Goal: Complete application form: Complete application form

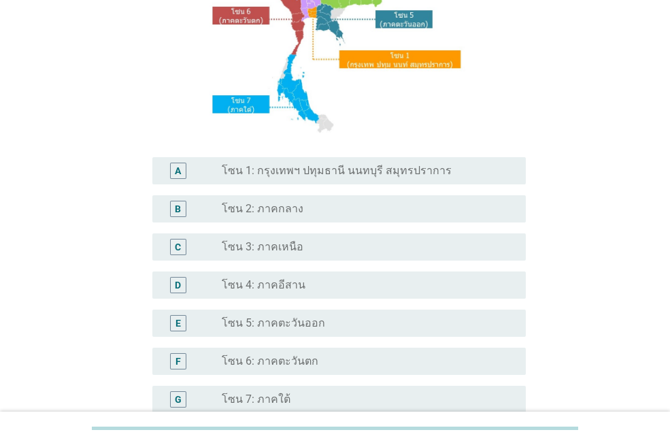
scroll to position [75, 0]
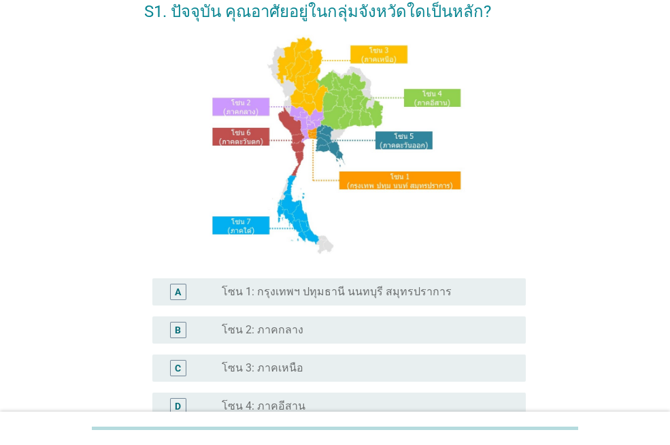
click at [285, 294] on label "โซน 1: กรุงเทพฯ ปทุมธานี นนทบุรี สมุทรปราการ" at bounding box center [337, 292] width 230 height 14
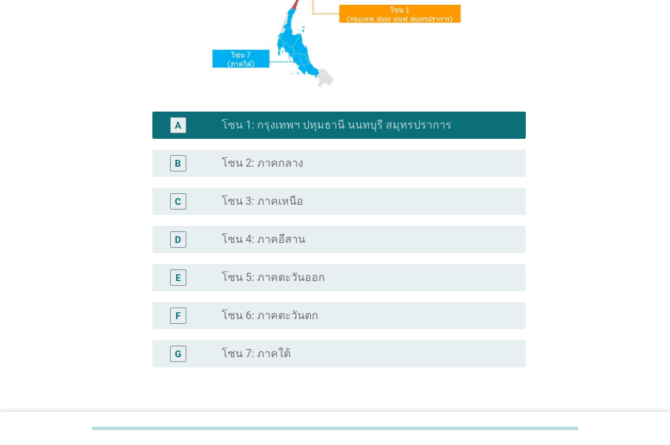
scroll to position [315, 0]
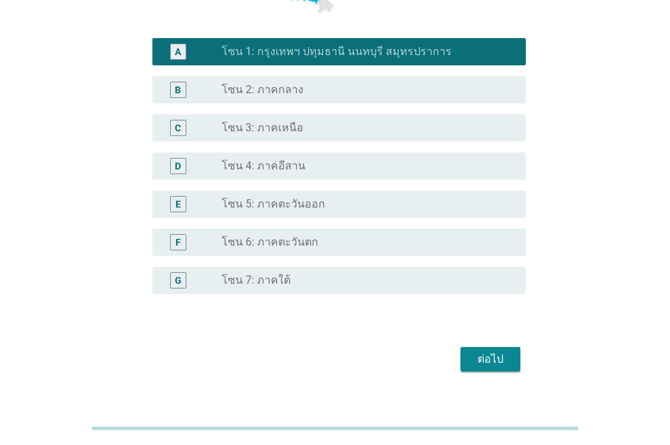
click at [513, 346] on div "ต่อไป" at bounding box center [335, 359] width 382 height 33
click at [497, 356] on div "ต่อไป" at bounding box center [491, 359] width 38 height 16
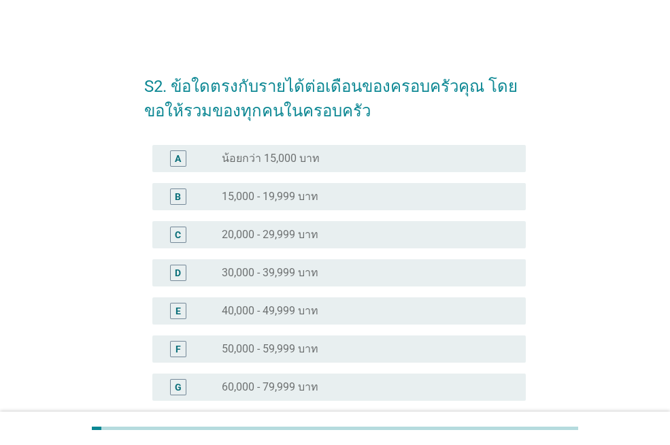
click at [328, 347] on div "radio_button_unchecked 50,000 - 59,999 บาท" at bounding box center [363, 349] width 282 height 14
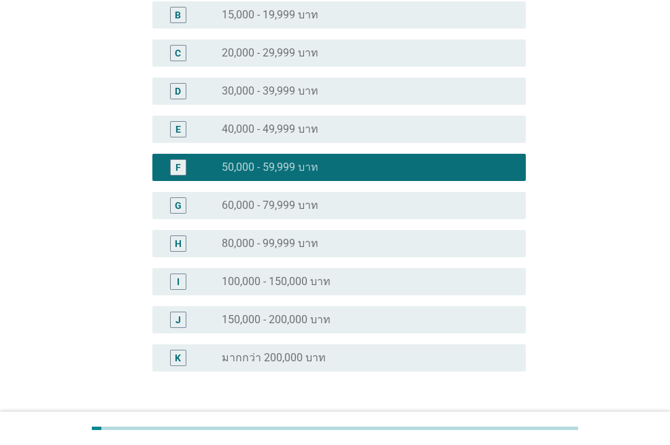
scroll to position [283, 0]
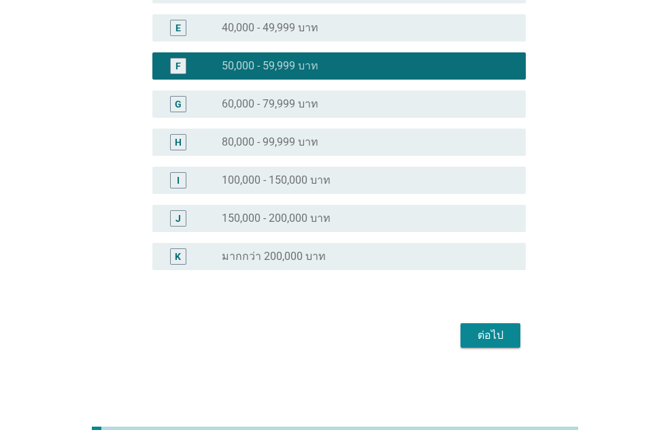
click at [493, 331] on div "ต่อไป" at bounding box center [491, 335] width 38 height 16
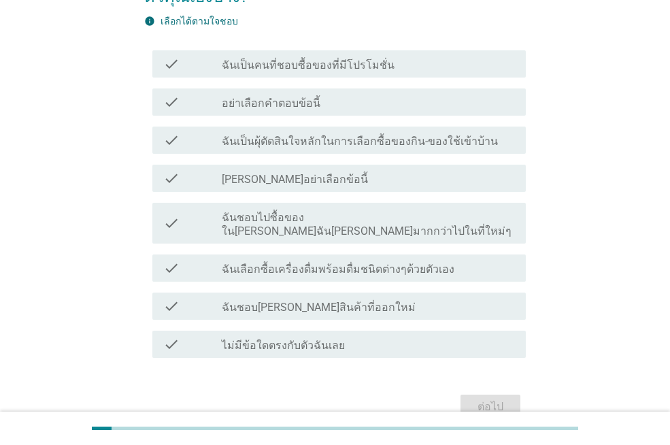
scroll to position [92, 0]
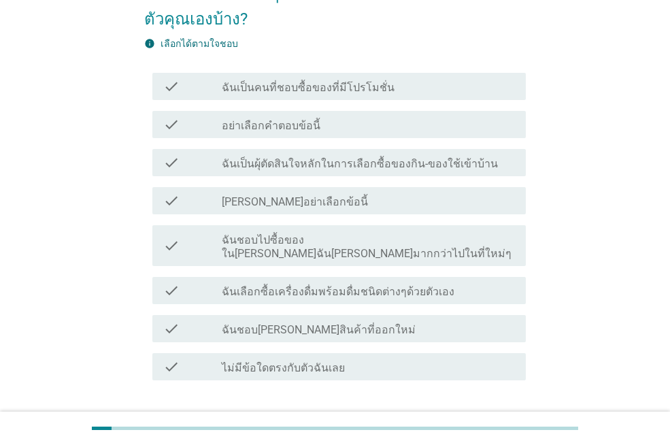
click at [400, 71] on div "check check_box_outline_blank ฉันเป็นคนที่ชอบซื้อของที่มีโปรโมชั่น" at bounding box center [335, 86] width 382 height 38
click at [398, 84] on div "check_box_outline_blank ฉันเป็นคนที่ชอบซื้อของที่มีโปรโมชั่น" at bounding box center [368, 86] width 293 height 16
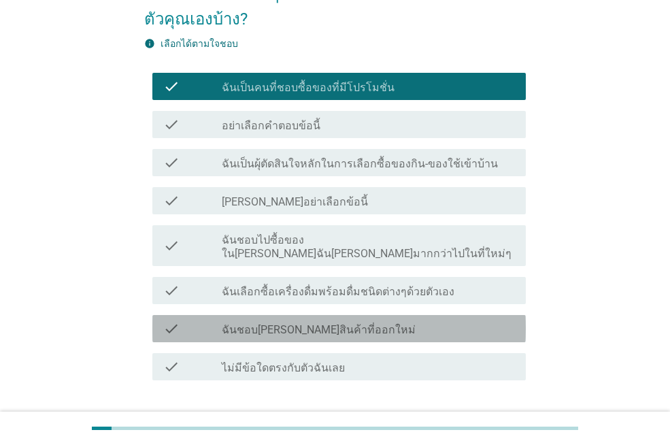
click at [433, 321] on div "check_box_outline_blank ฉันชอบ[PERSON_NAME]สินค้าที่ออกใหม่" at bounding box center [368, 329] width 293 height 16
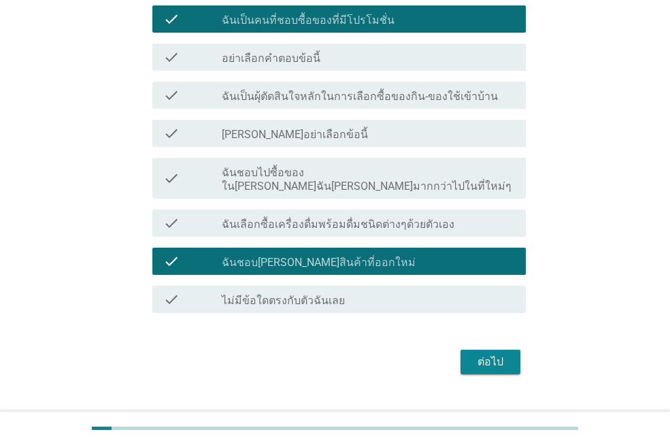
scroll to position [172, 0]
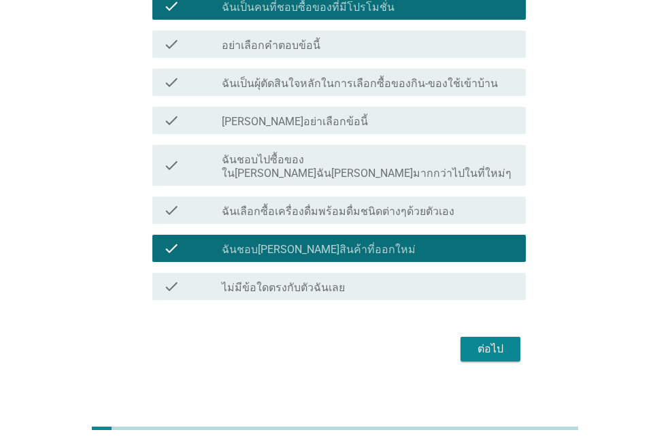
click at [492, 341] on div "ต่อไป" at bounding box center [491, 349] width 38 height 16
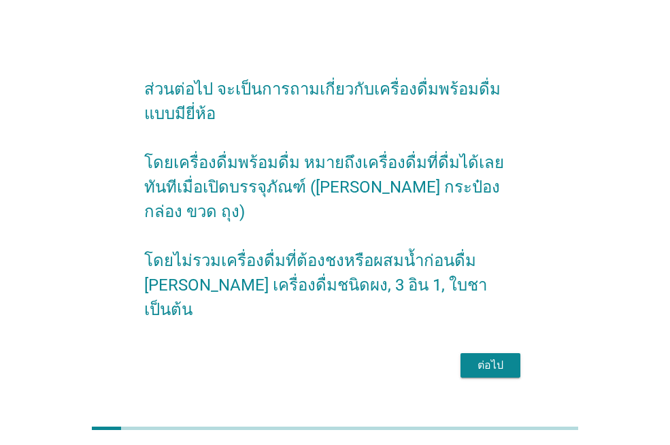
click at [491, 336] on form "ส่วนต่อไป จะเป็นการถามเกี่ยวกับเครื่องดื่มพร้อมดื่มแบบมียี่ห้อ โดยเครื่องดื่มพร…" at bounding box center [335, 222] width 382 height 319
click at [491, 357] on div "ต่อไป" at bounding box center [491, 365] width 38 height 16
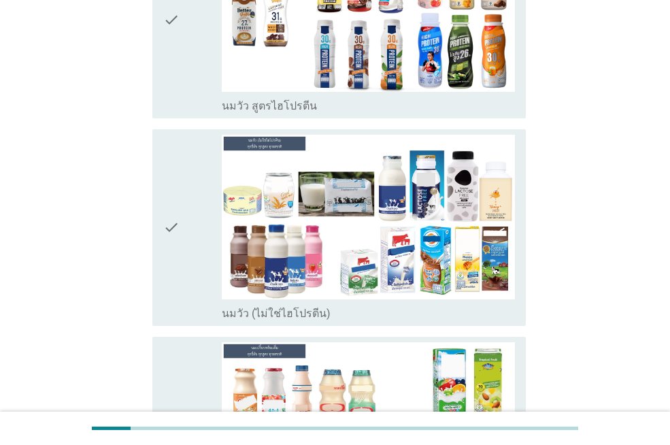
scroll to position [419, 0]
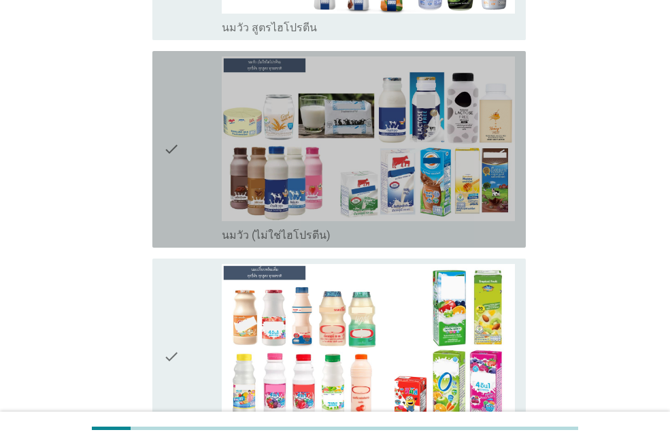
click at [183, 135] on div "check" at bounding box center [192, 149] width 59 height 186
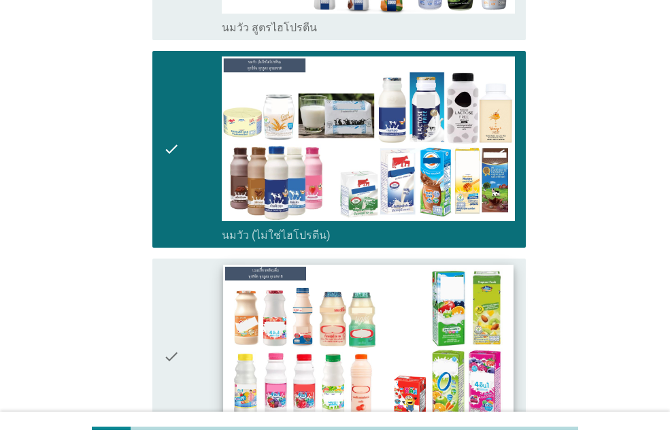
click at [392, 293] on img at bounding box center [368, 346] width 290 height 163
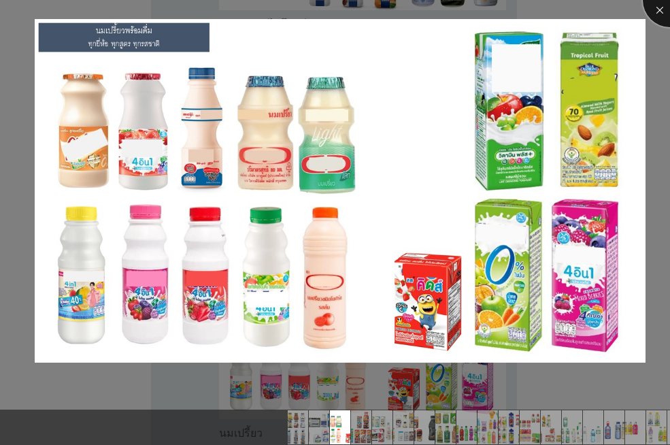
click at [660, 12] on div at bounding box center [670, 0] width 54 height 54
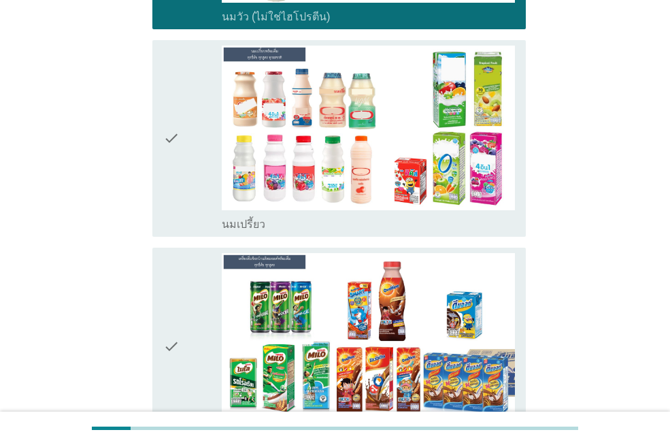
scroll to position [611, 0]
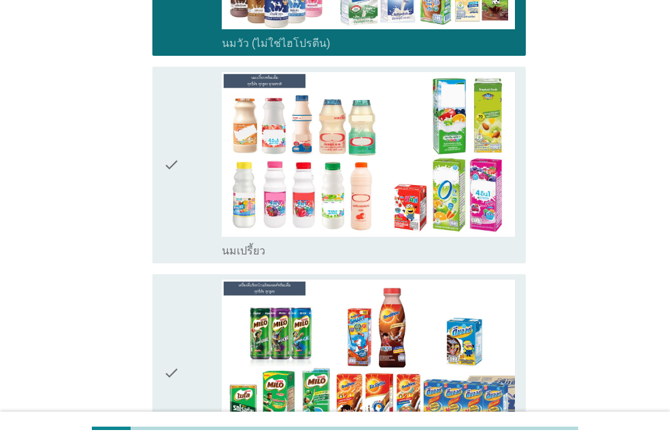
click at [176, 146] on icon "check" at bounding box center [171, 165] width 16 height 186
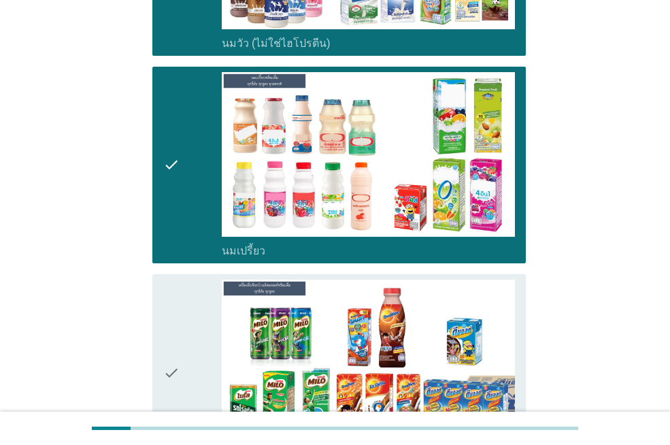
click at [168, 361] on icon "check" at bounding box center [171, 373] width 16 height 186
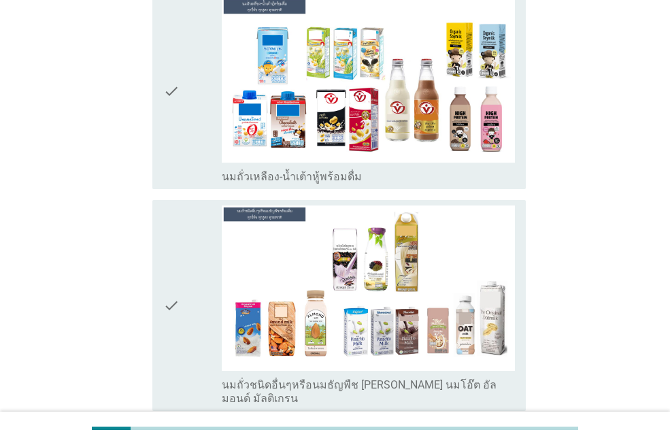
scroll to position [1118, 0]
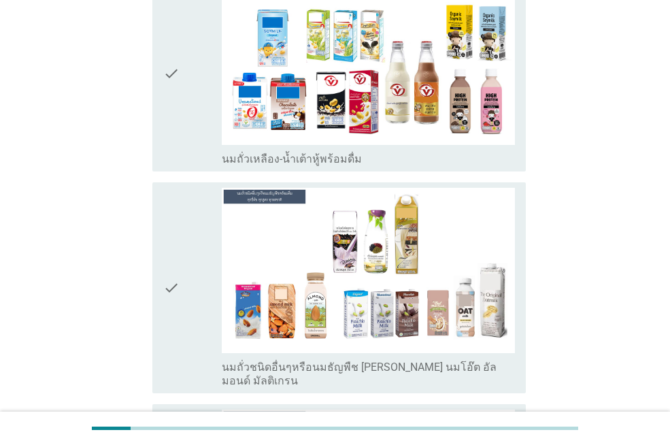
click at [177, 50] on icon "check" at bounding box center [171, 73] width 16 height 186
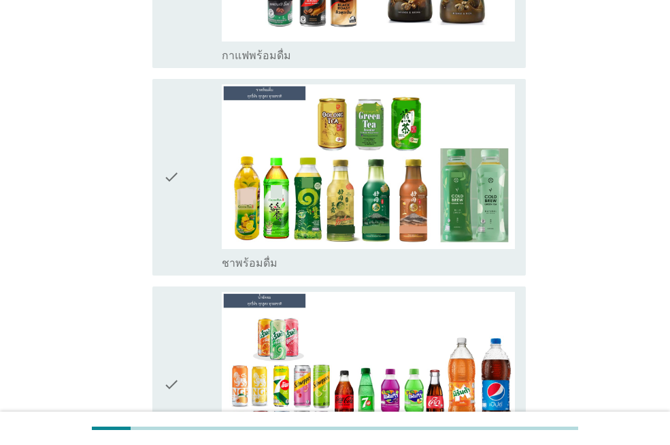
scroll to position [1668, 0]
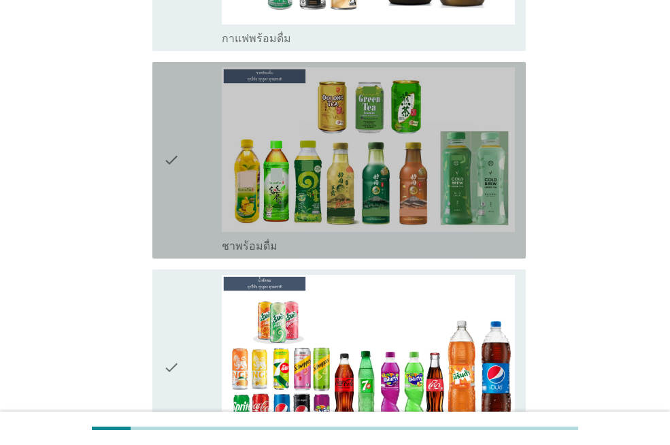
click at [169, 122] on icon "check" at bounding box center [171, 160] width 16 height 186
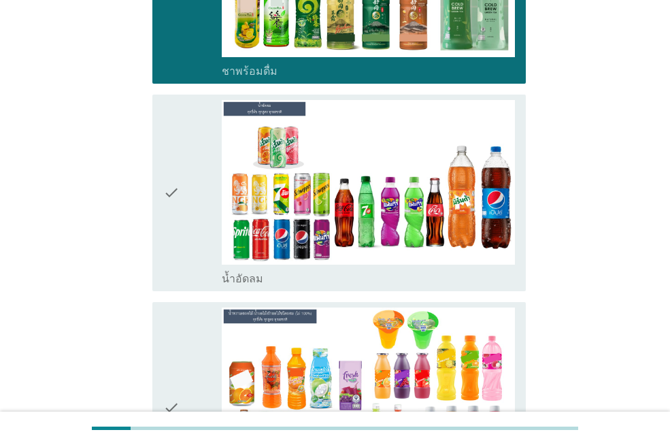
scroll to position [1948, 0]
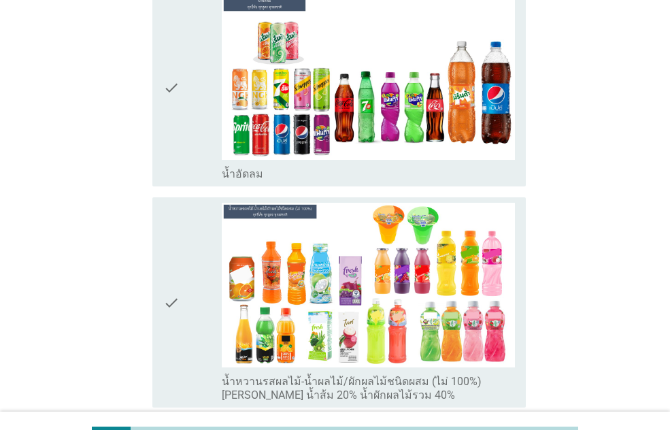
click at [183, 82] on div "check" at bounding box center [192, 88] width 59 height 186
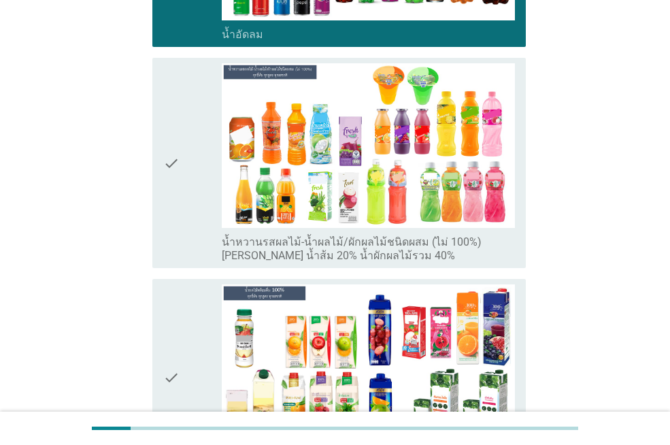
scroll to position [2123, 0]
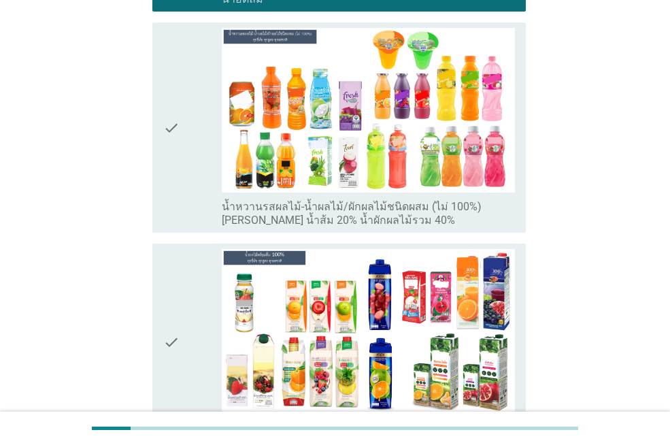
click at [146, 99] on div "check check_box_outline_blank น้ำหวานรสผลไม้-น้ำผลไม้/ผักผลไม้ชนิดผสม (ไม่ 100%…" at bounding box center [335, 127] width 382 height 221
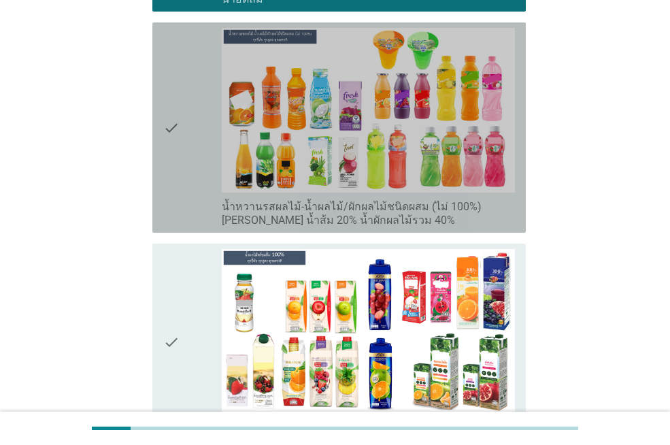
click at [170, 110] on icon "check" at bounding box center [171, 127] width 16 height 199
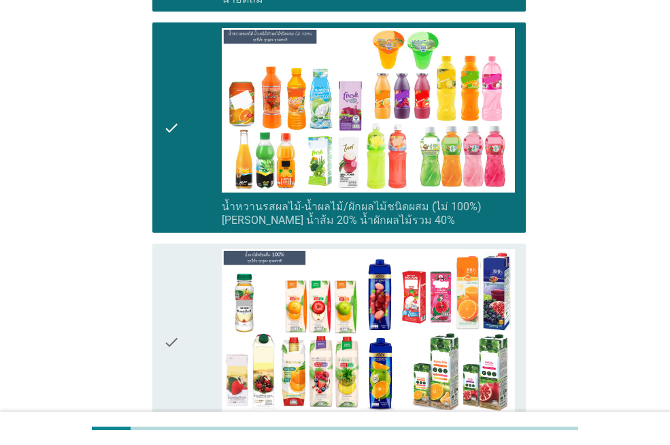
click at [167, 287] on icon "check" at bounding box center [171, 342] width 16 height 186
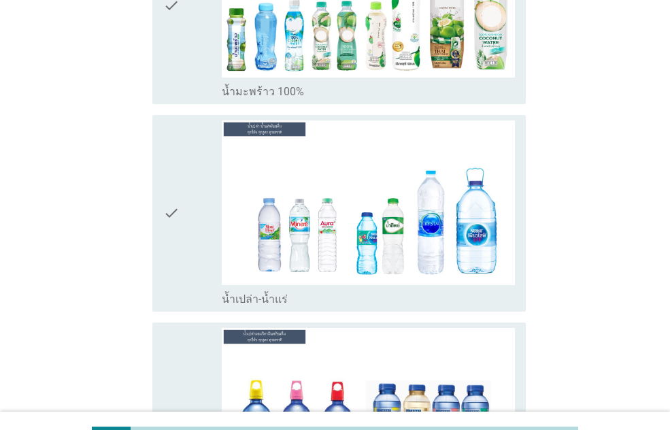
scroll to position [3241, 0]
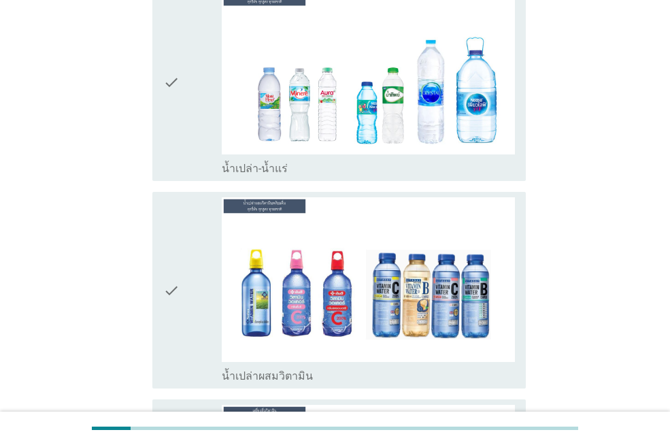
click at [161, 25] on div "check check_box_outline_blank น้ำเปล่า-น้ำแร่" at bounding box center [339, 82] width 374 height 197
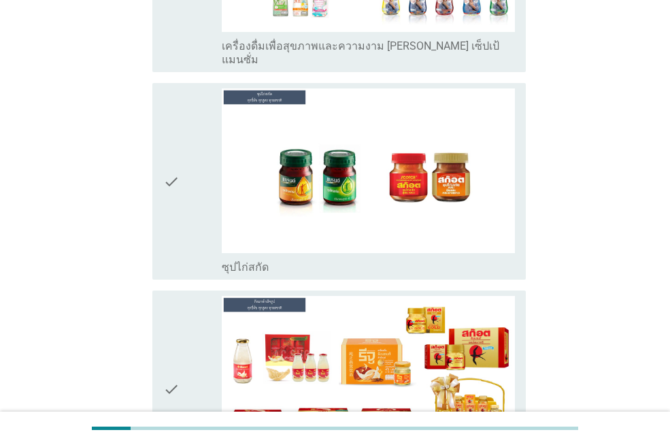
scroll to position [4953, 0]
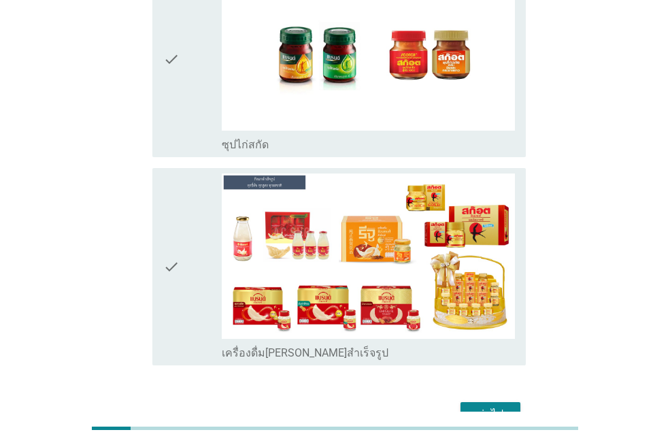
click at [504, 406] on div "ต่อไป" at bounding box center [491, 414] width 38 height 16
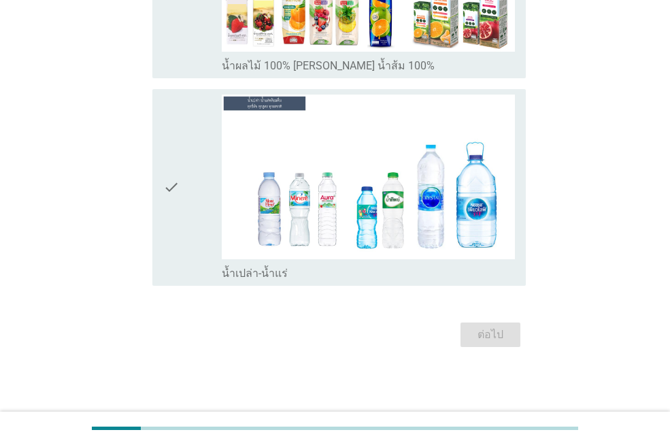
scroll to position [0, 0]
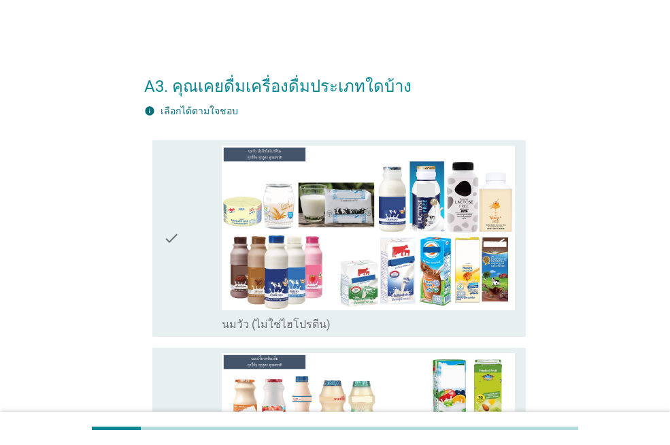
click at [172, 245] on icon "check" at bounding box center [171, 239] width 16 height 186
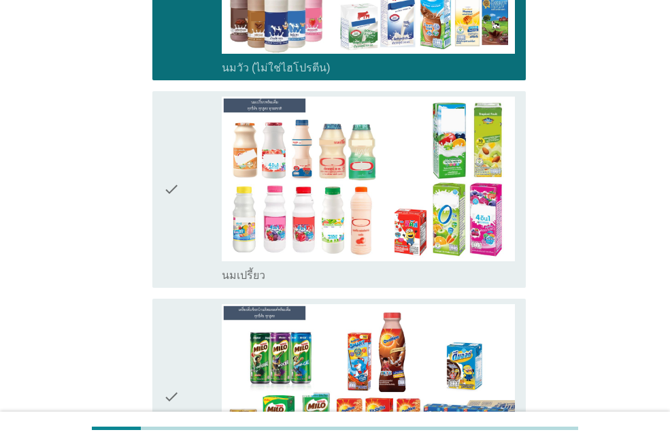
scroll to position [260, 0]
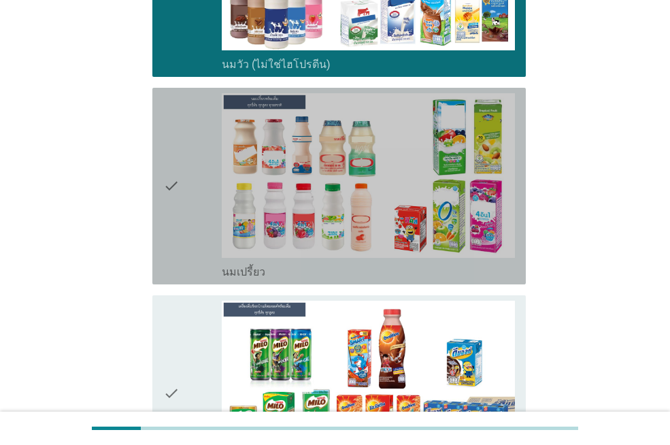
click at [195, 175] on div "check" at bounding box center [192, 186] width 59 height 186
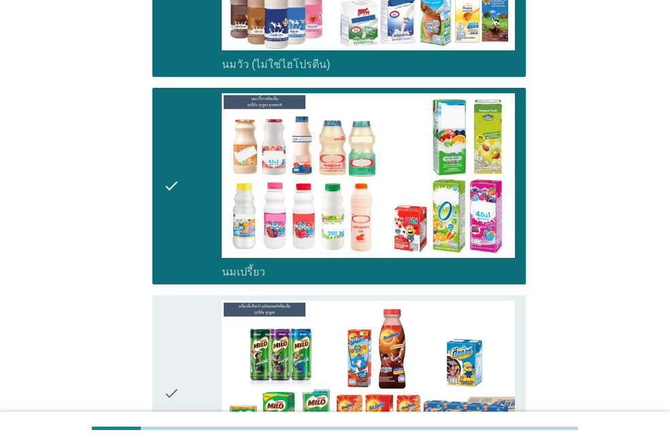
scroll to position [562, 0]
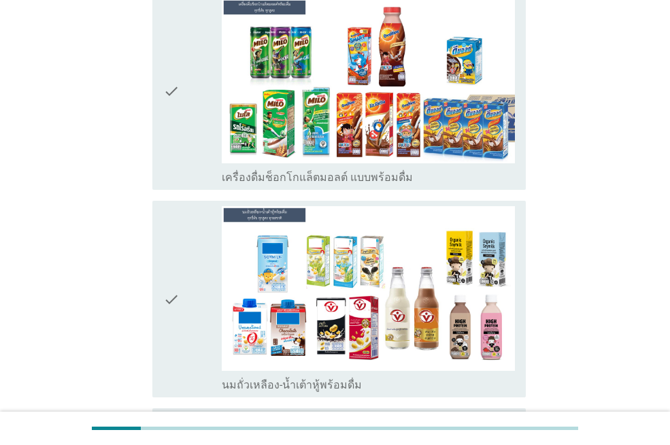
click at [185, 99] on div "check" at bounding box center [192, 92] width 59 height 186
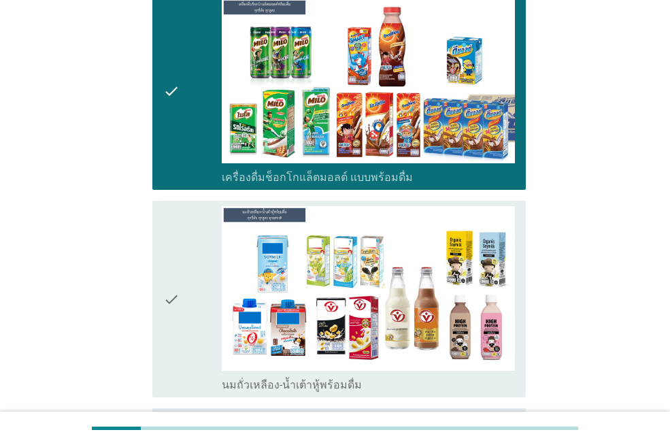
click at [180, 300] on icon "check" at bounding box center [171, 299] width 16 height 186
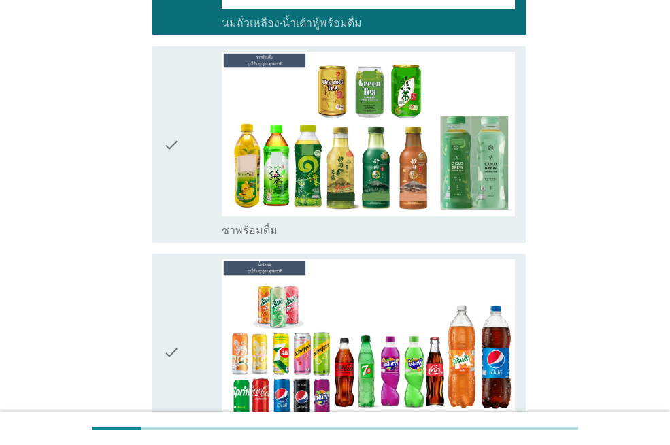
scroll to position [945, 0]
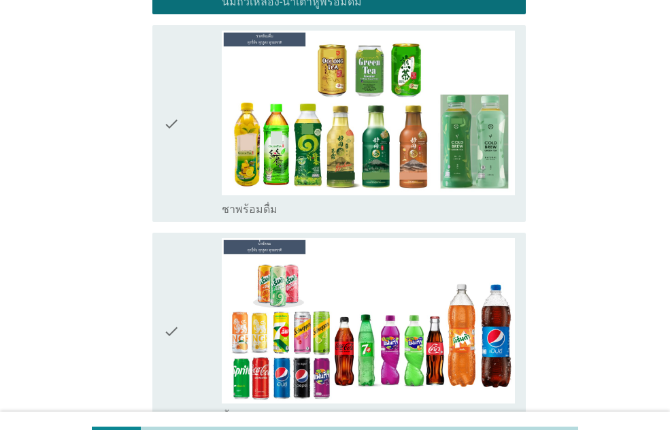
click at [170, 133] on icon "check" at bounding box center [171, 124] width 16 height 186
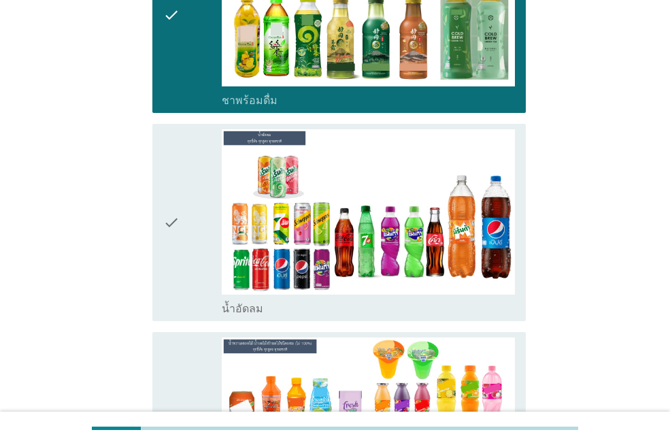
scroll to position [1093, 0]
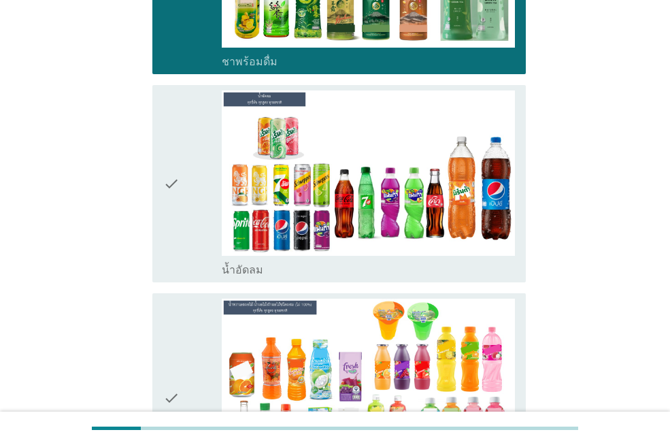
click at [182, 194] on div "check" at bounding box center [192, 184] width 59 height 186
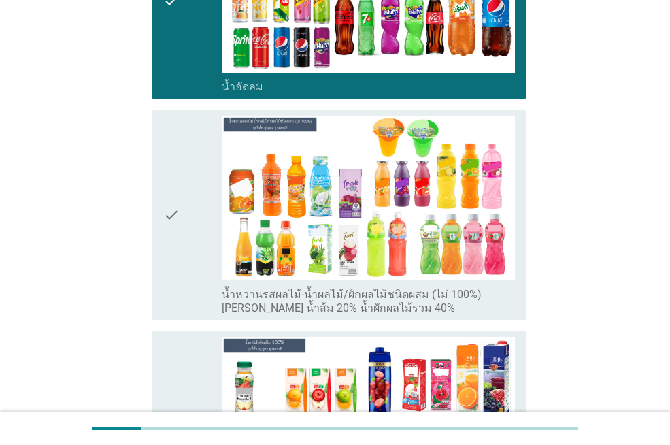
scroll to position [1287, 0]
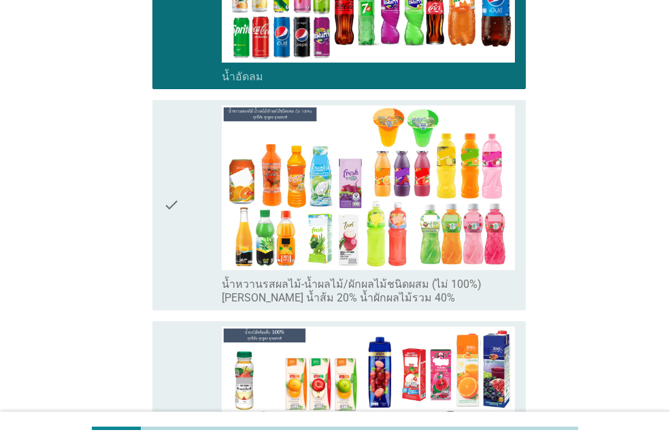
click at [162, 212] on div "check check_box_outline_blank น้ำหวานรสผลไม้-น้ำผลไม้/ผักผลไม้ชนิดผสม (ไม่ 100%…" at bounding box center [339, 205] width 374 height 210
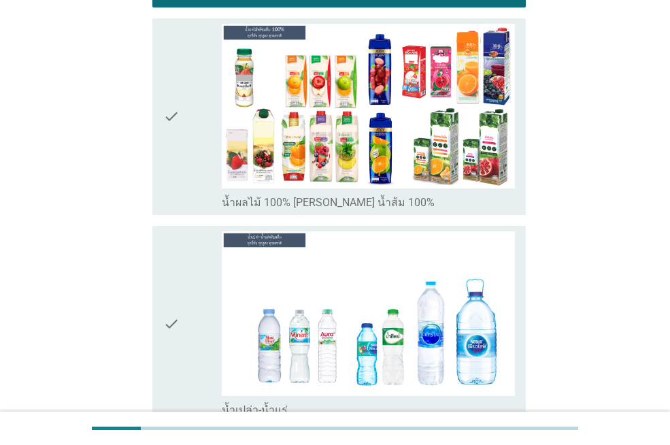
scroll to position [1603, 0]
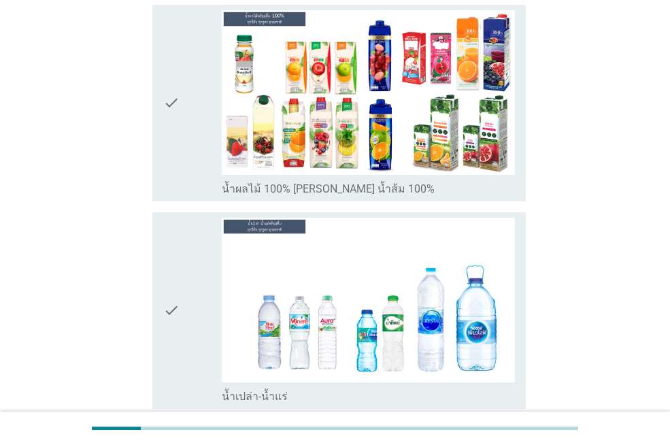
click at [178, 104] on icon "check" at bounding box center [171, 103] width 16 height 186
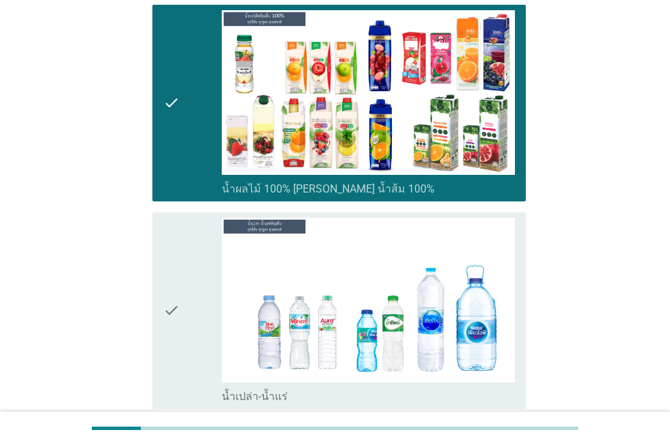
click at [176, 307] on icon "check" at bounding box center [171, 311] width 16 height 186
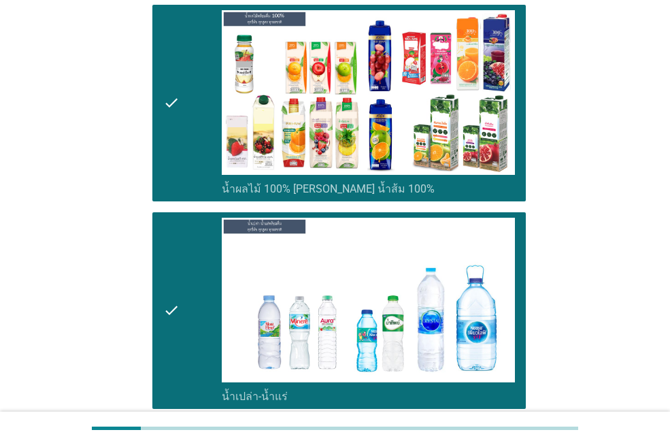
scroll to position [1726, 0]
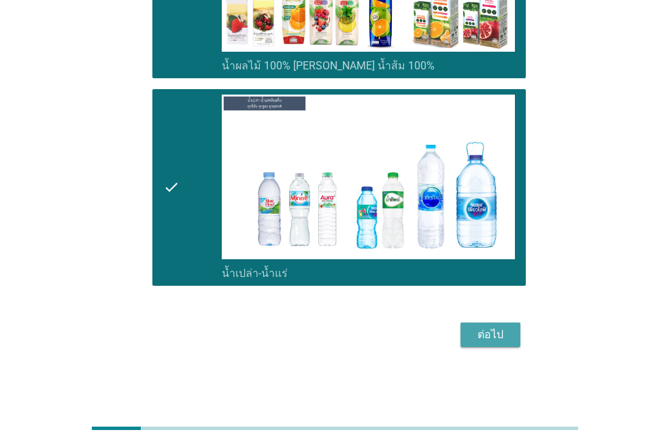
click at [501, 345] on button "ต่อไป" at bounding box center [491, 335] width 60 height 25
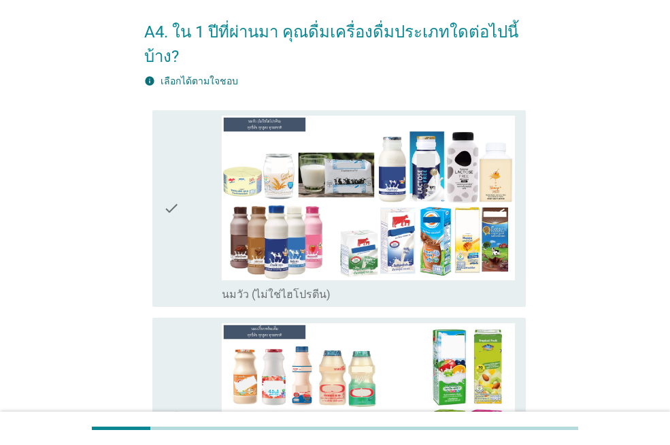
scroll to position [152, 0]
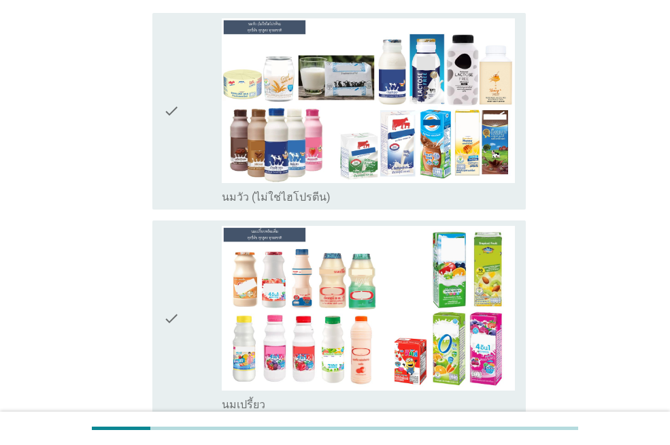
click at [165, 112] on icon "check" at bounding box center [171, 111] width 16 height 186
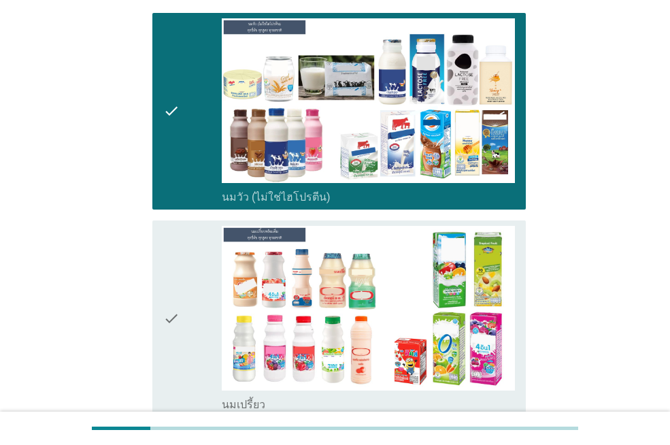
click at [169, 308] on icon "check" at bounding box center [171, 319] width 16 height 186
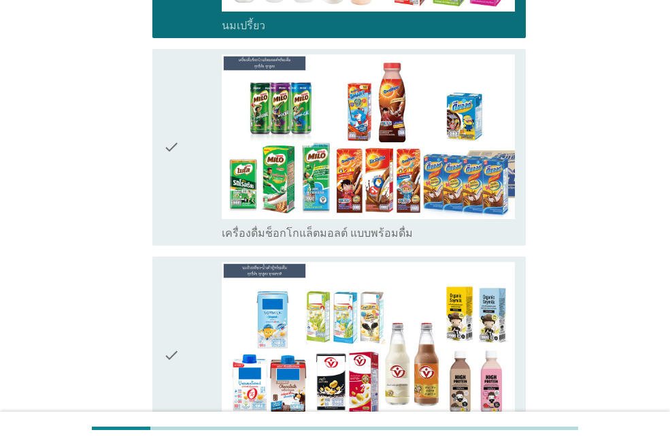
scroll to position [549, 0]
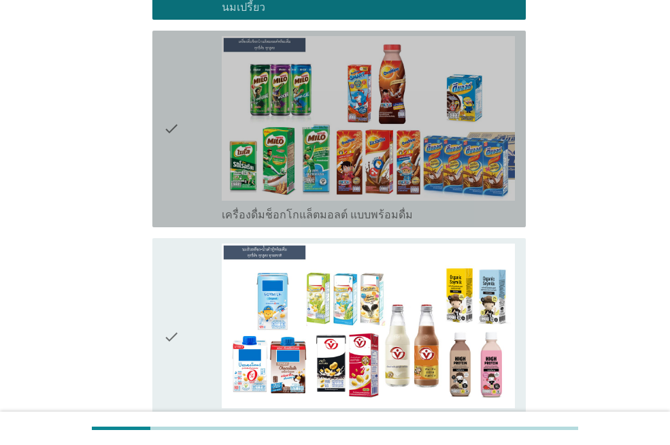
click at [165, 122] on icon "check" at bounding box center [171, 129] width 16 height 186
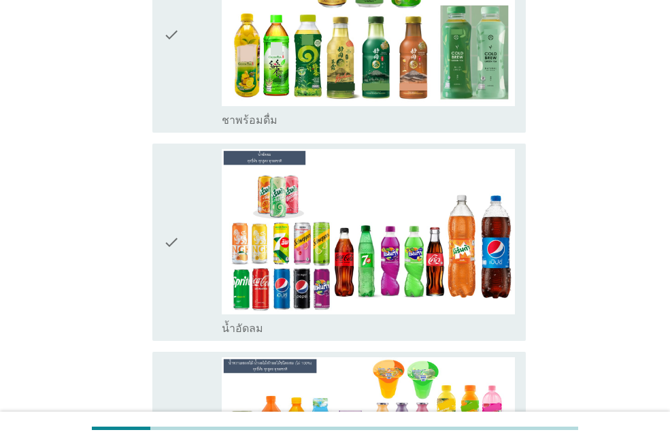
scroll to position [1066, 0]
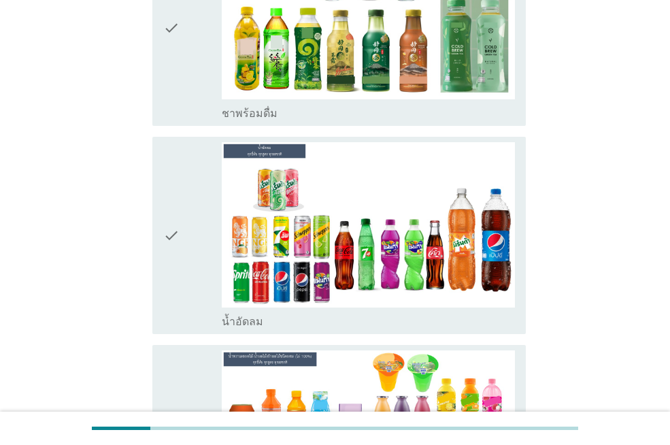
click at [169, 33] on icon "check" at bounding box center [171, 28] width 16 height 186
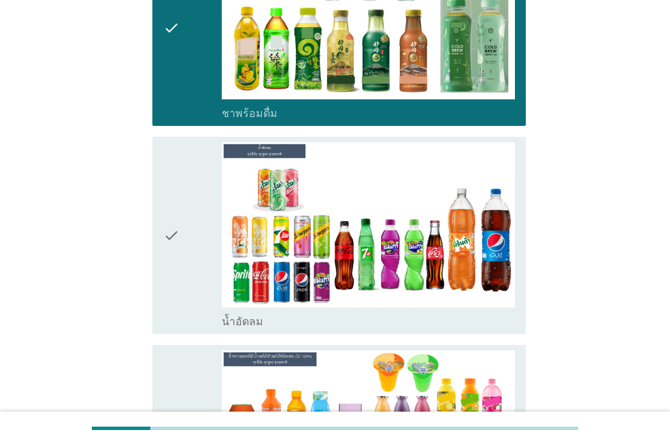
click at [169, 248] on icon "check" at bounding box center [171, 235] width 16 height 186
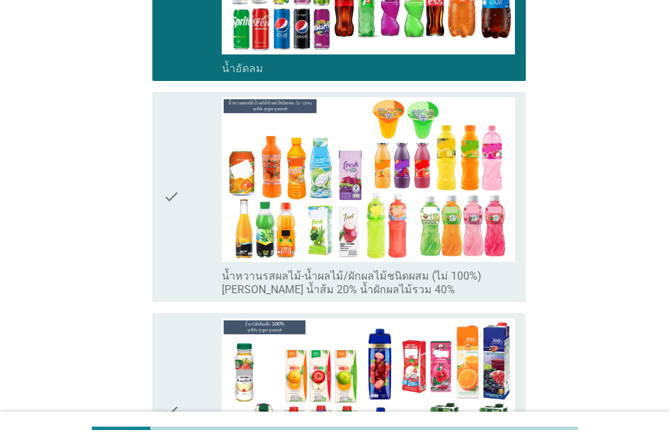
scroll to position [1424, 0]
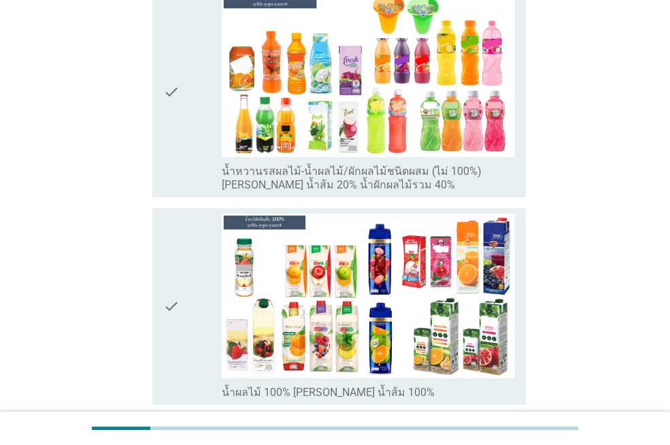
click at [184, 295] on div "check" at bounding box center [192, 307] width 59 height 186
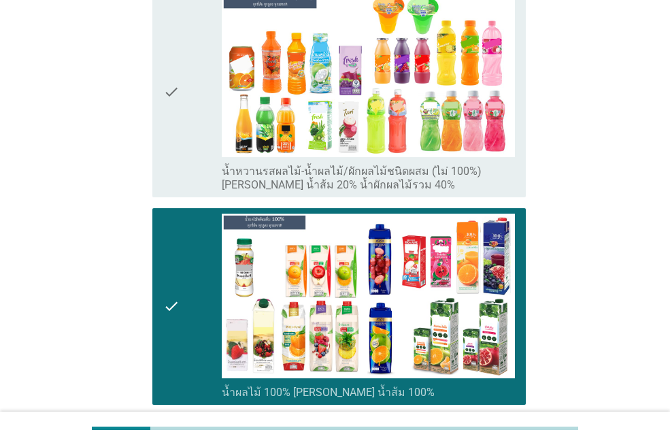
scroll to position [1789, 0]
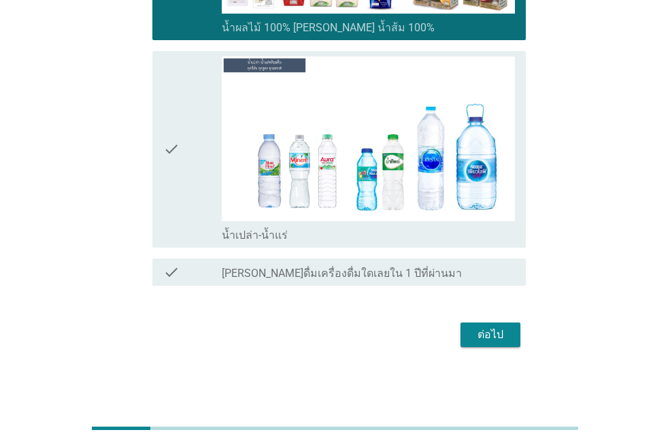
click at [161, 155] on div "check check_box_outline_blank น้ำเปล่า-น้ำแร่" at bounding box center [339, 149] width 374 height 197
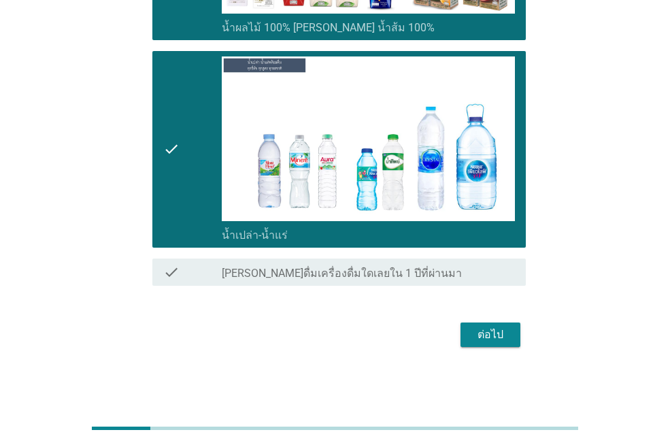
click at [465, 331] on button "ต่อไป" at bounding box center [491, 335] width 60 height 25
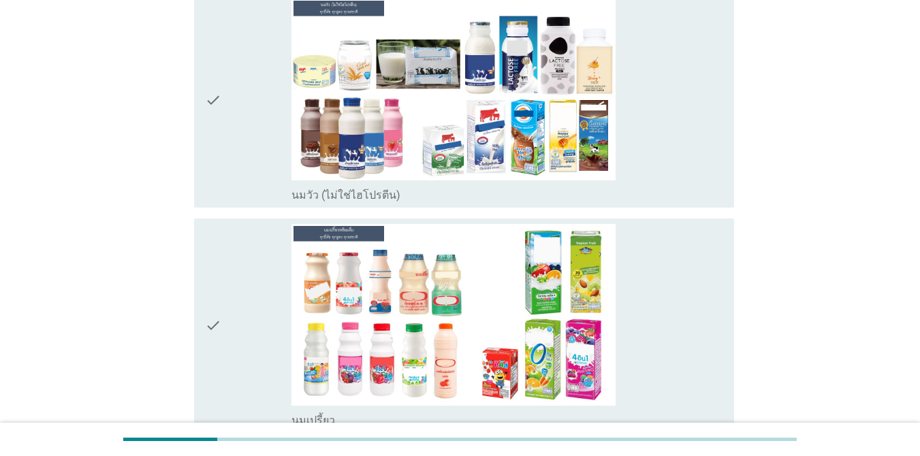
scroll to position [150, 0]
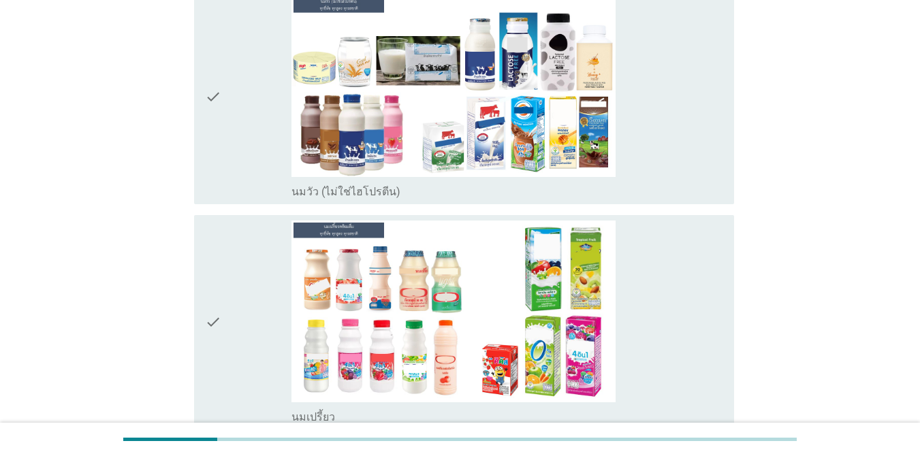
click at [212, 108] on icon "check" at bounding box center [213, 97] width 16 height 204
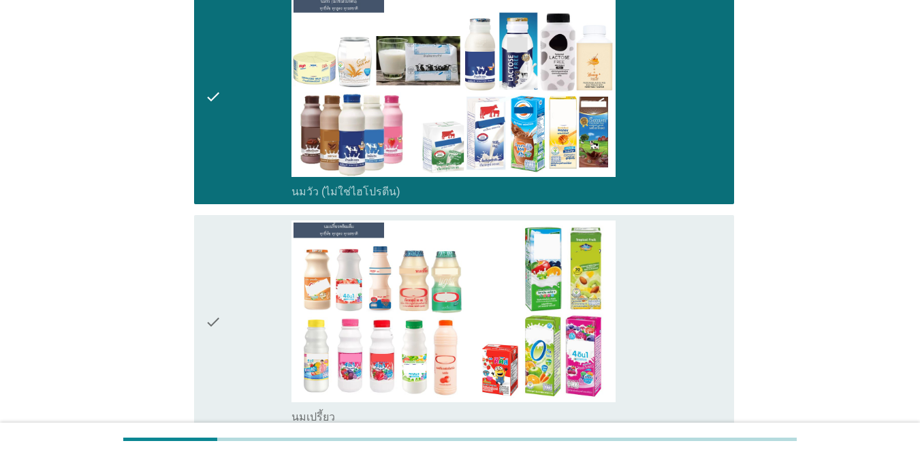
click at [231, 303] on div "check" at bounding box center [248, 323] width 86 height 204
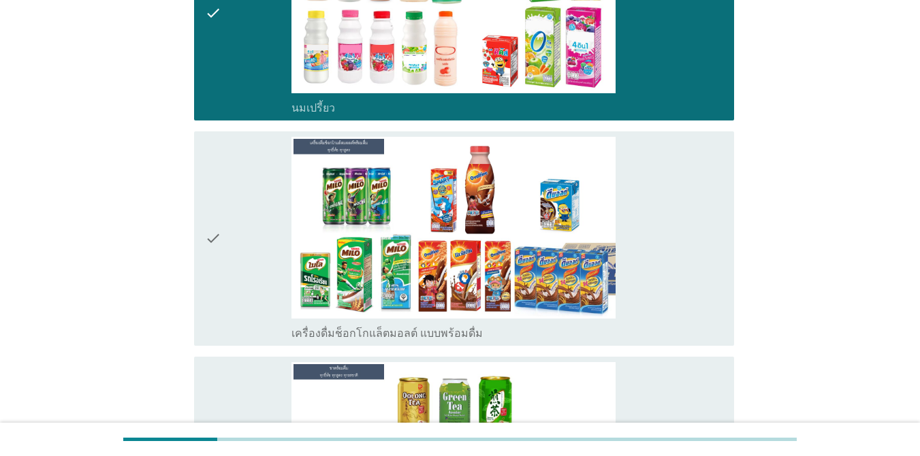
scroll to position [492, 0]
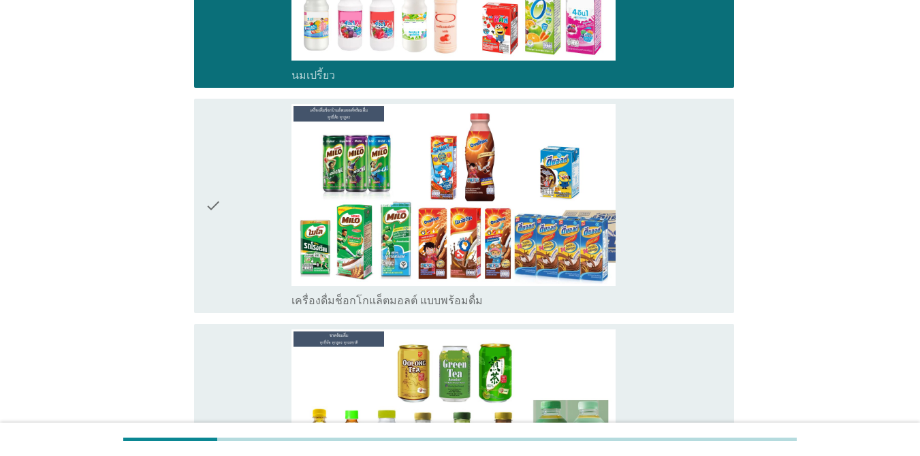
click at [217, 206] on icon "check" at bounding box center [213, 206] width 16 height 204
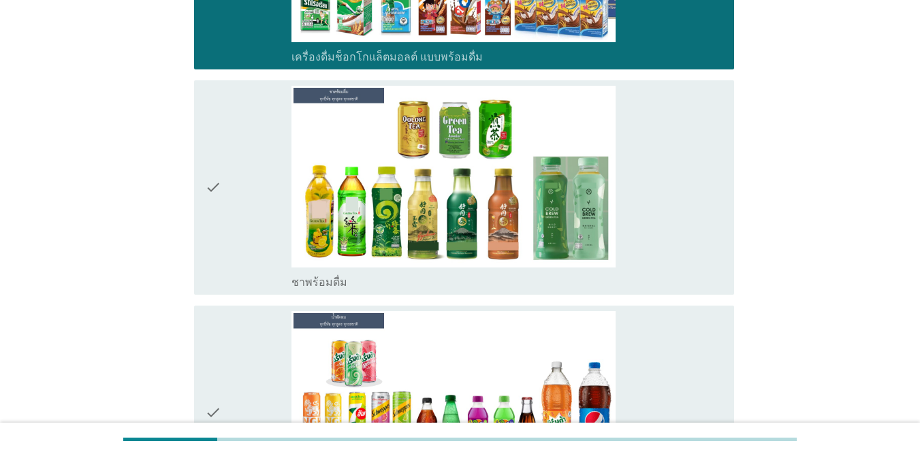
scroll to position [747, 0]
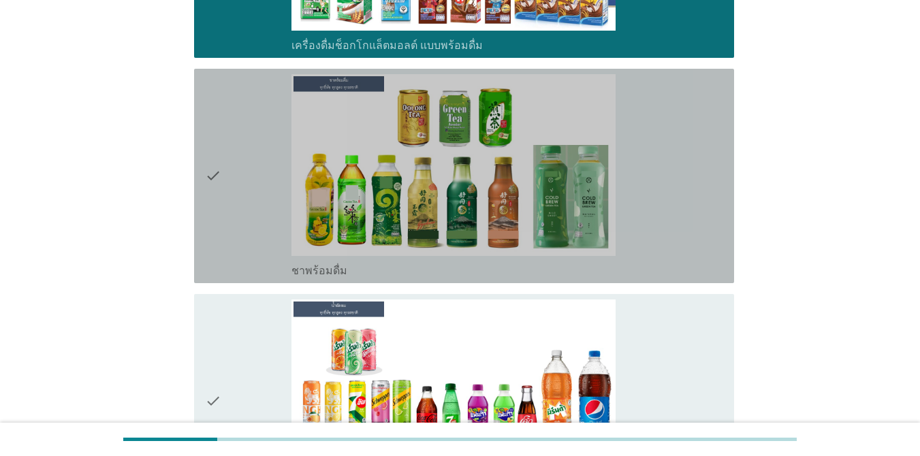
click at [210, 174] on icon "check" at bounding box center [213, 176] width 16 height 204
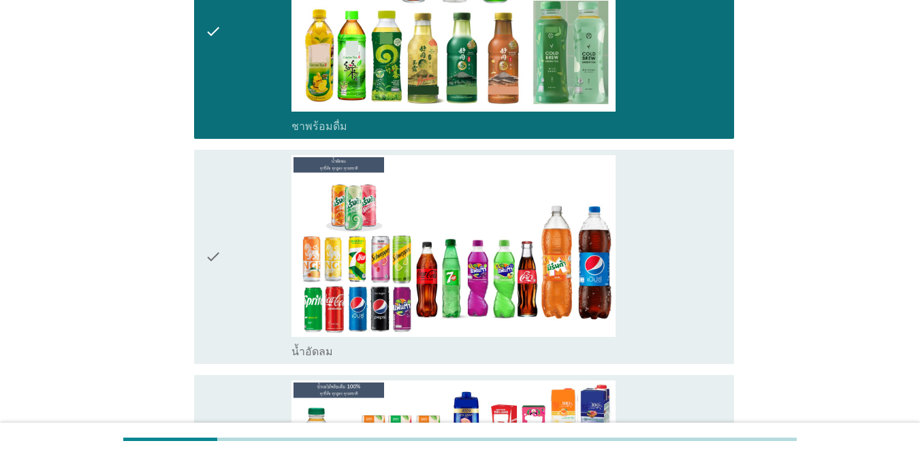
scroll to position [898, 0]
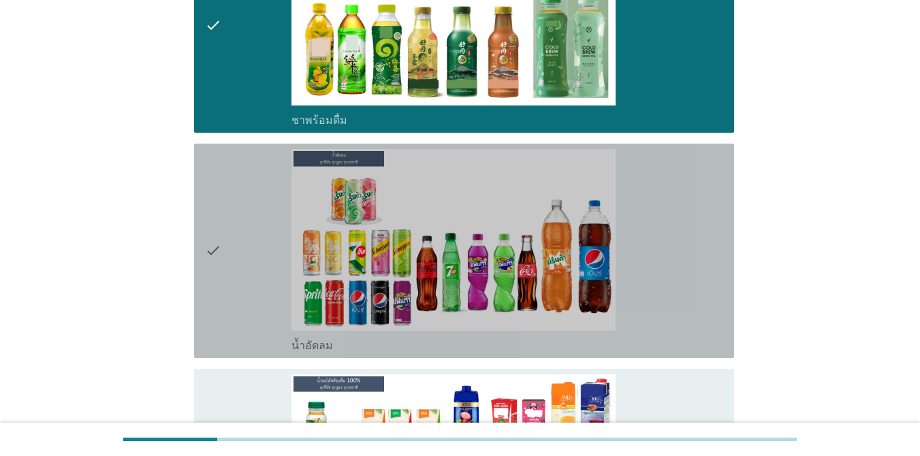
click at [219, 248] on icon "check" at bounding box center [213, 251] width 16 height 204
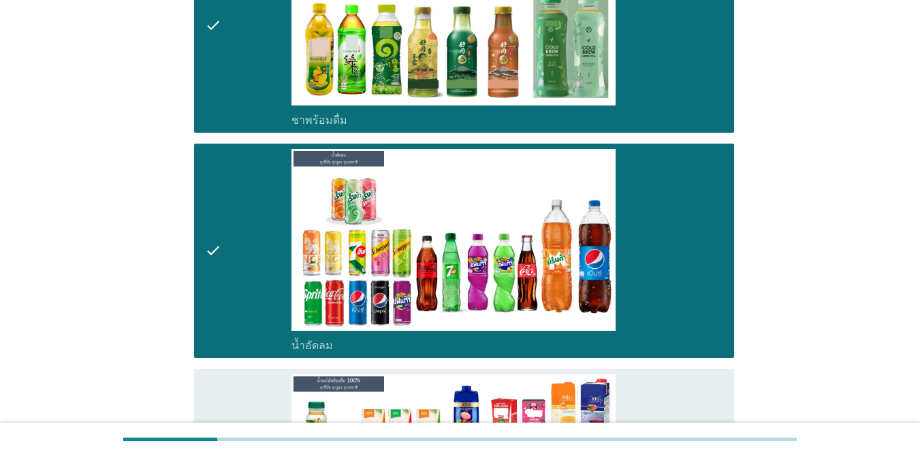
scroll to position [1222, 0]
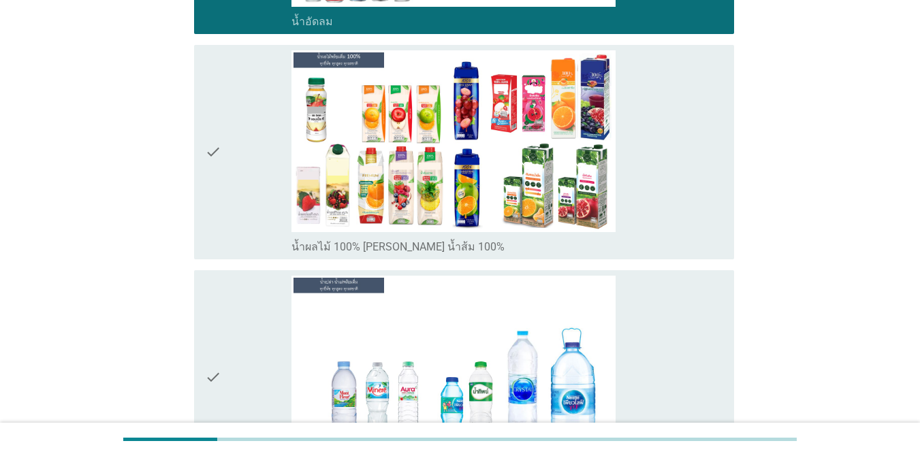
click at [221, 150] on icon "check" at bounding box center [213, 152] width 16 height 204
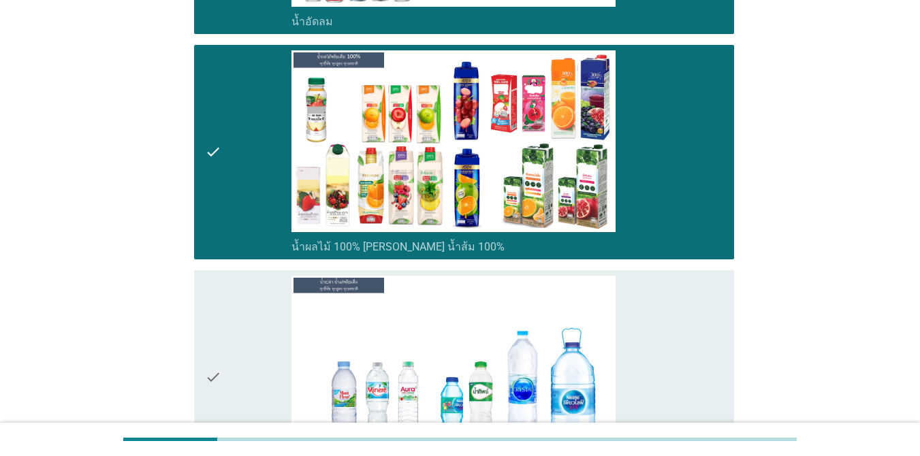
click at [218, 363] on icon "check" at bounding box center [213, 378] width 16 height 204
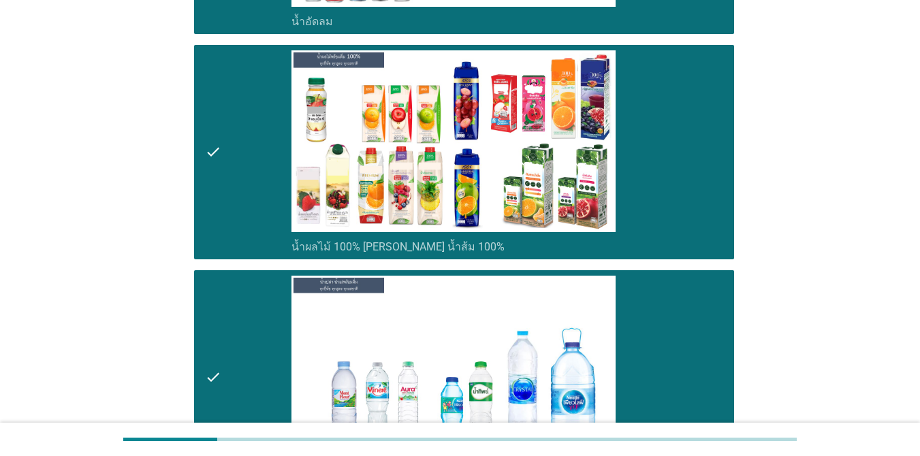
scroll to position [1447, 0]
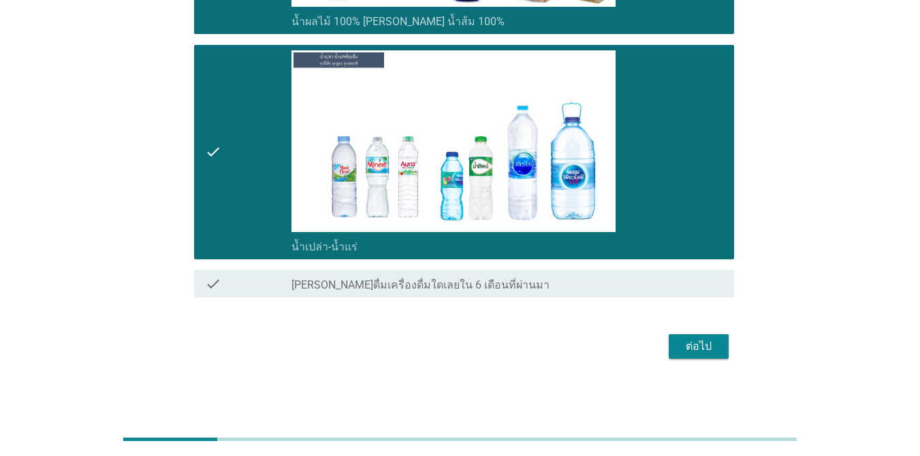
click at [670, 340] on div "ต่อไป" at bounding box center [698, 346] width 38 height 16
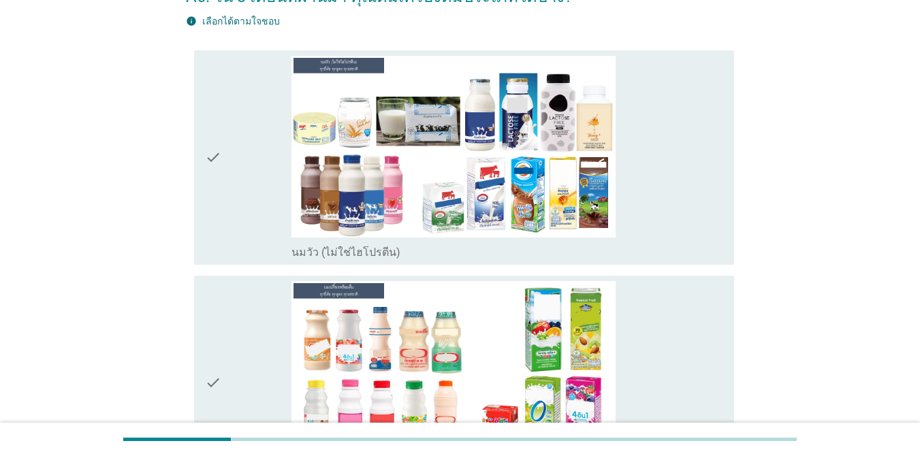
scroll to position [99, 0]
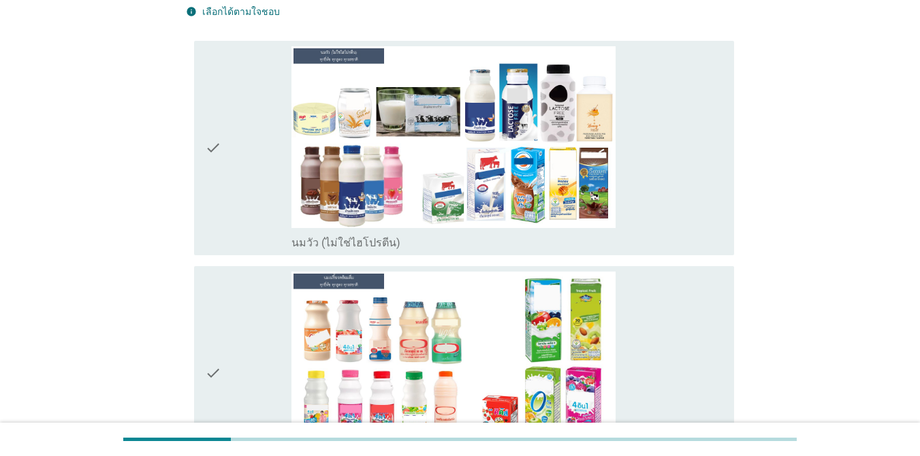
click at [223, 149] on div "check" at bounding box center [248, 148] width 86 height 204
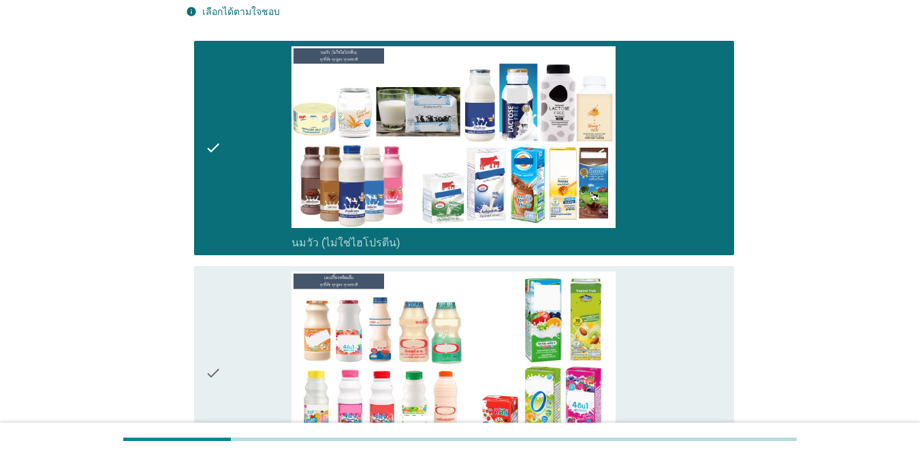
scroll to position [300, 0]
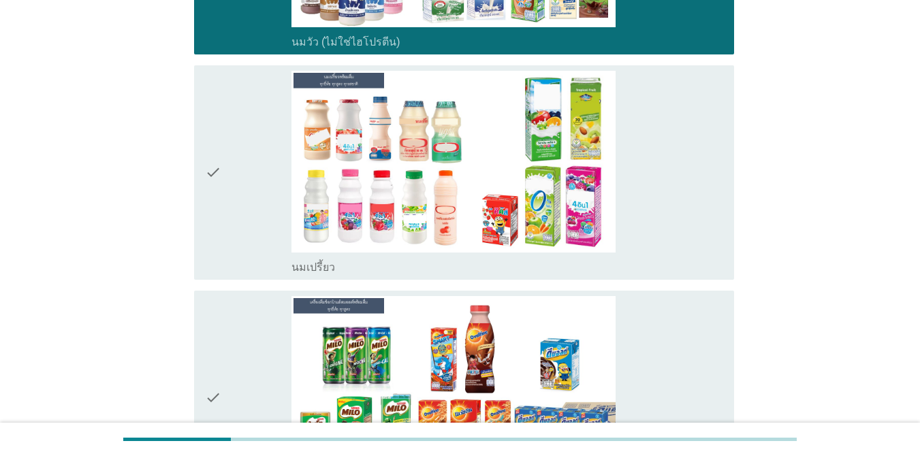
click at [225, 178] on div "check" at bounding box center [248, 173] width 86 height 204
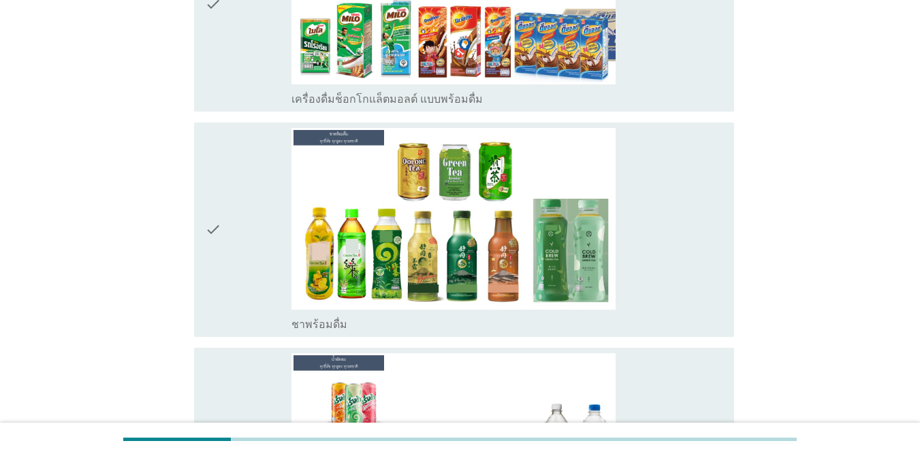
scroll to position [813, 0]
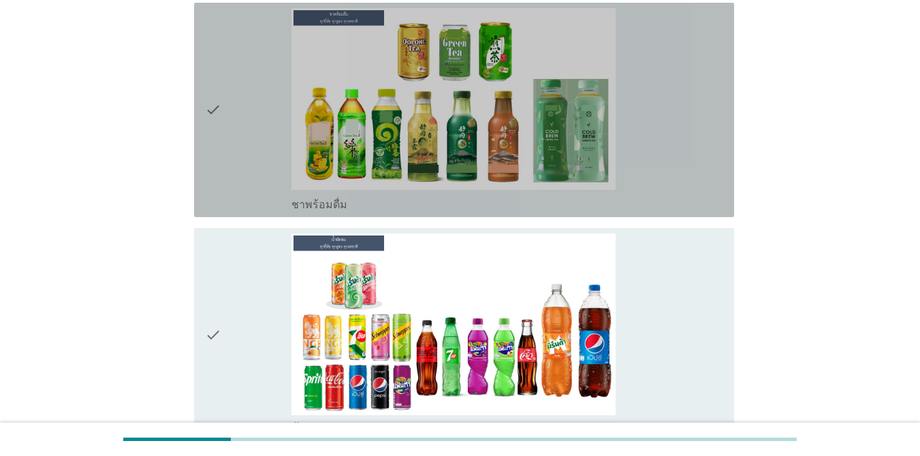
click at [194, 128] on div "check check_box ชาพร้อมดื่ม" at bounding box center [464, 110] width 540 height 214
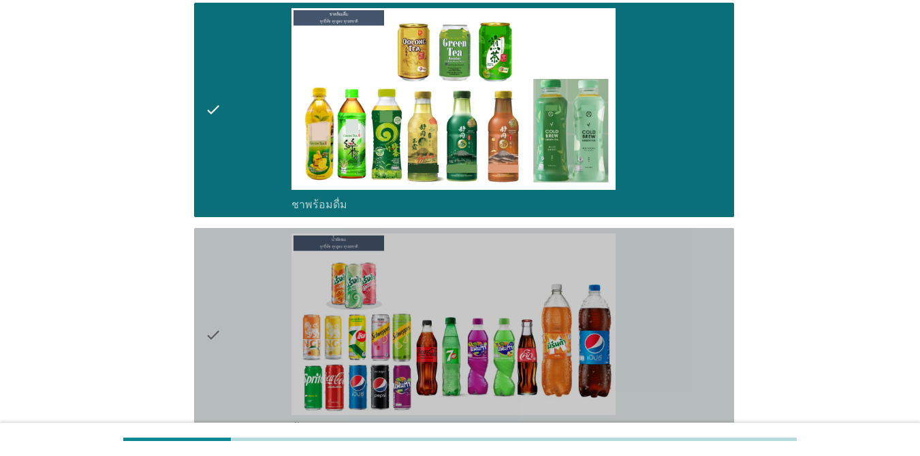
click at [240, 311] on div "check" at bounding box center [248, 335] width 86 height 204
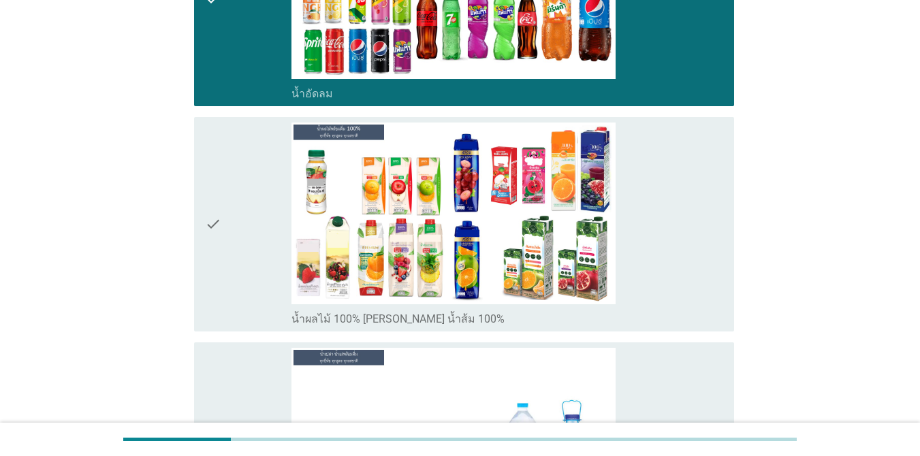
scroll to position [1351, 0]
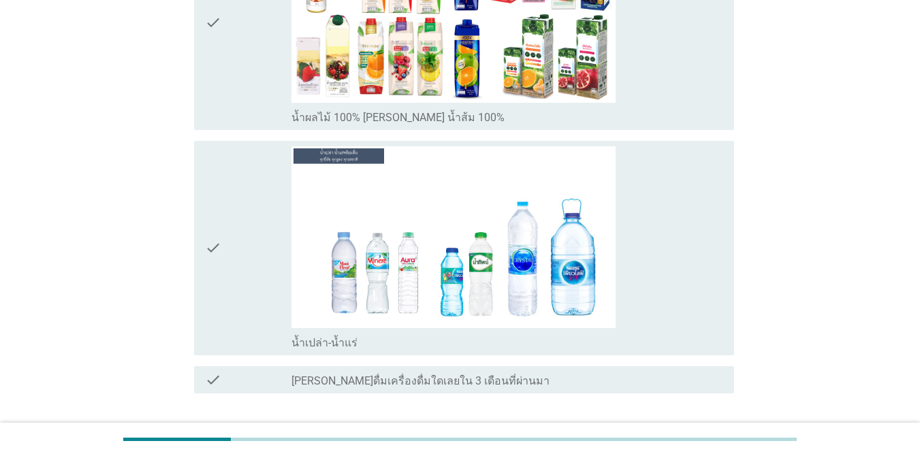
click at [227, 52] on div "check" at bounding box center [248, 23] width 86 height 204
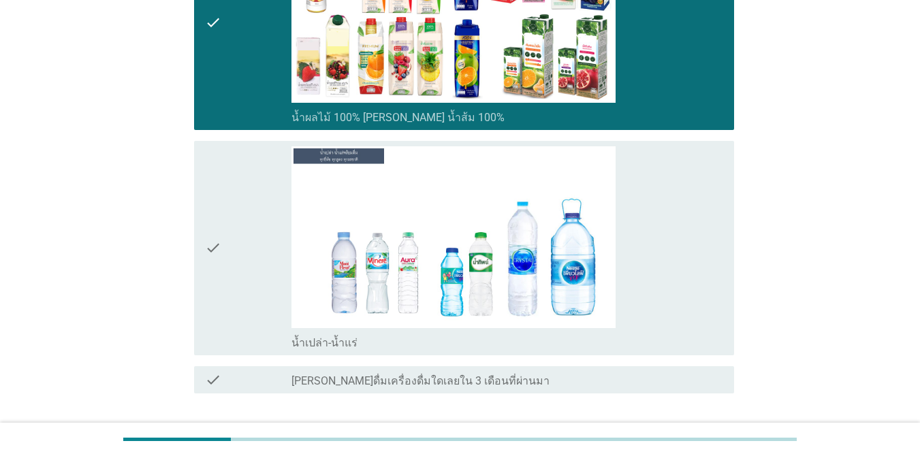
click at [219, 195] on icon "check" at bounding box center [213, 248] width 16 height 204
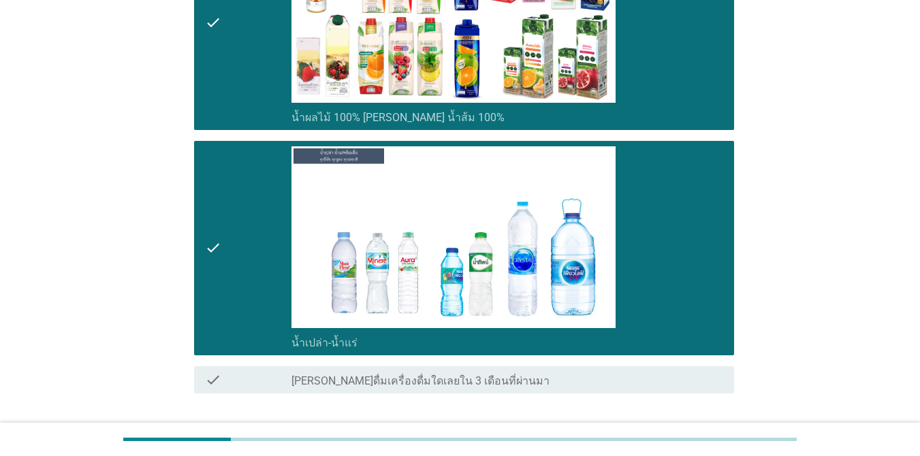
scroll to position [1447, 0]
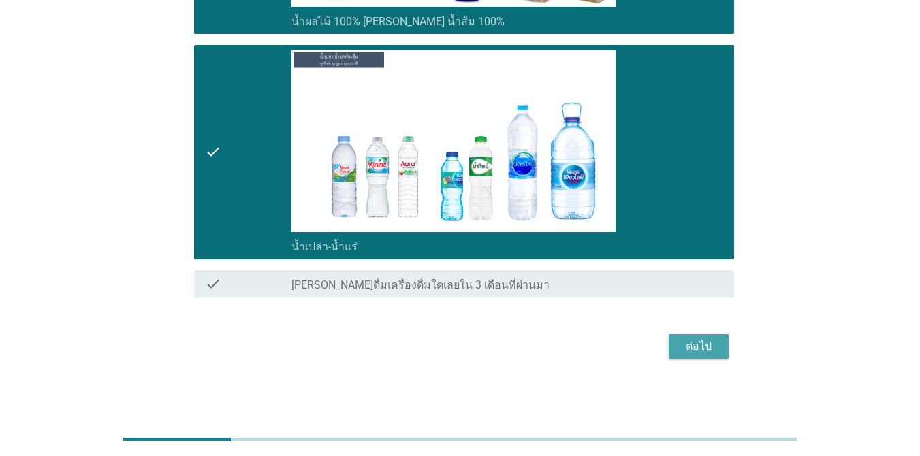
click at [670, 356] on button "ต่อไป" at bounding box center [698, 346] width 60 height 25
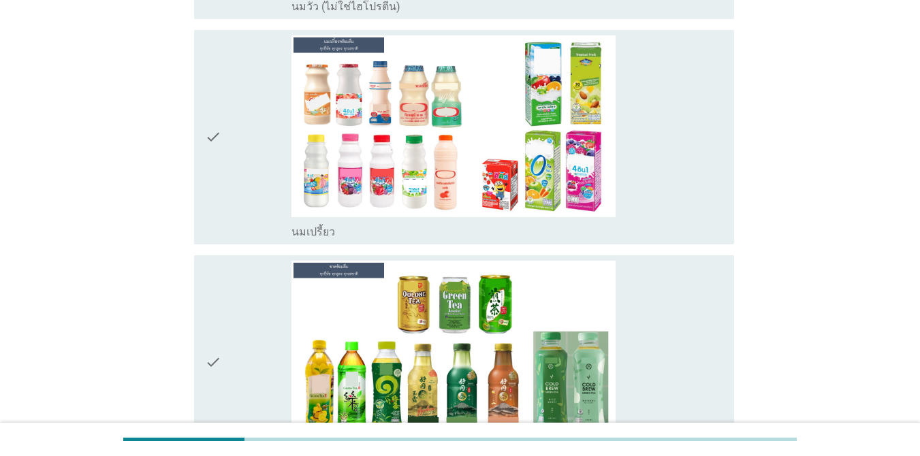
scroll to position [368, 0]
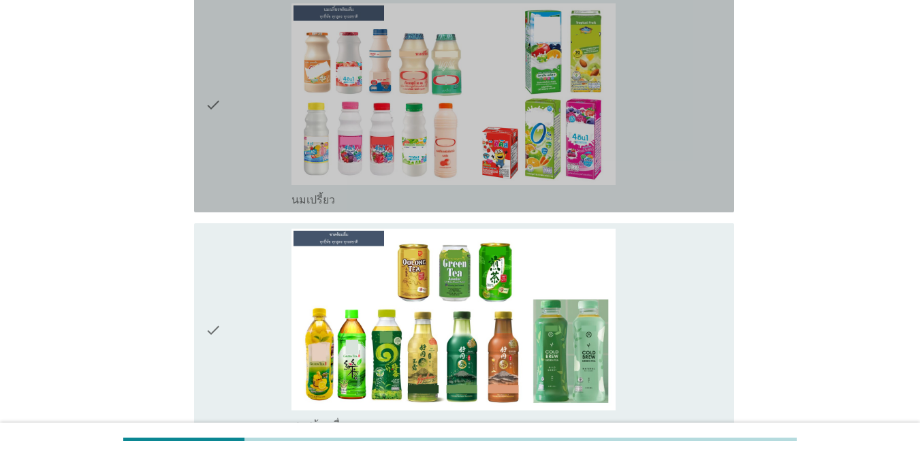
click at [207, 99] on icon "check" at bounding box center [213, 105] width 16 height 204
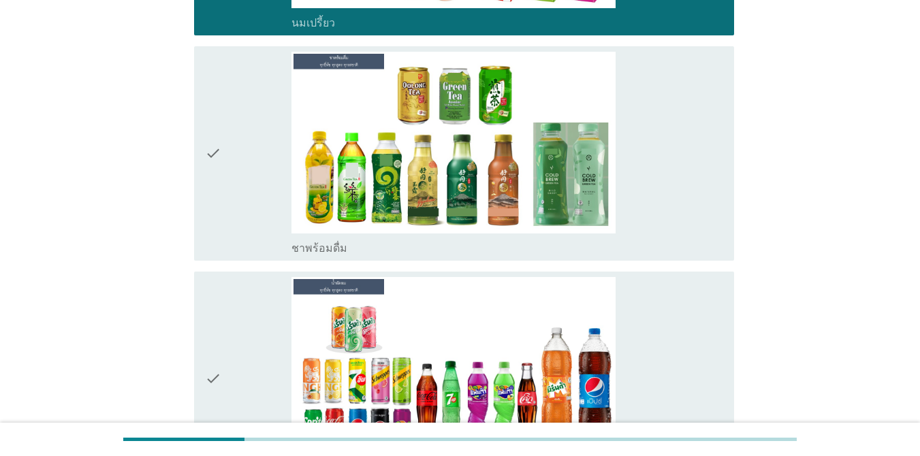
scroll to position [574, 0]
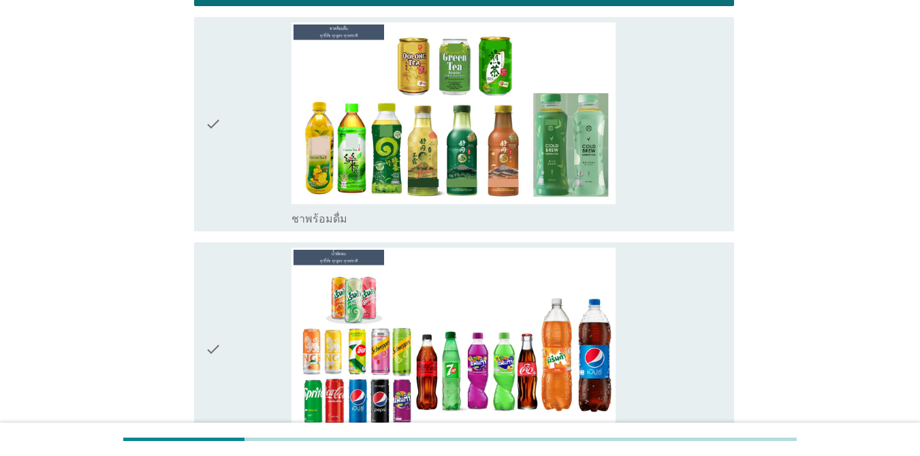
click at [247, 133] on div "check" at bounding box center [248, 124] width 86 height 204
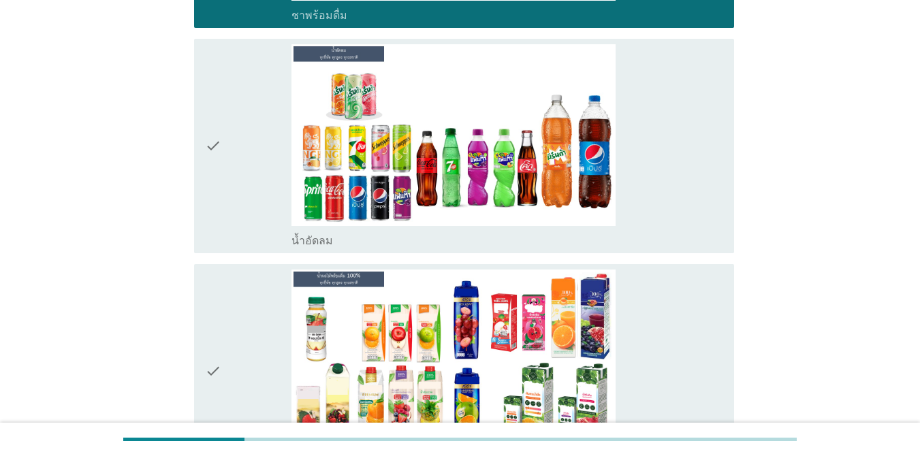
scroll to position [783, 0]
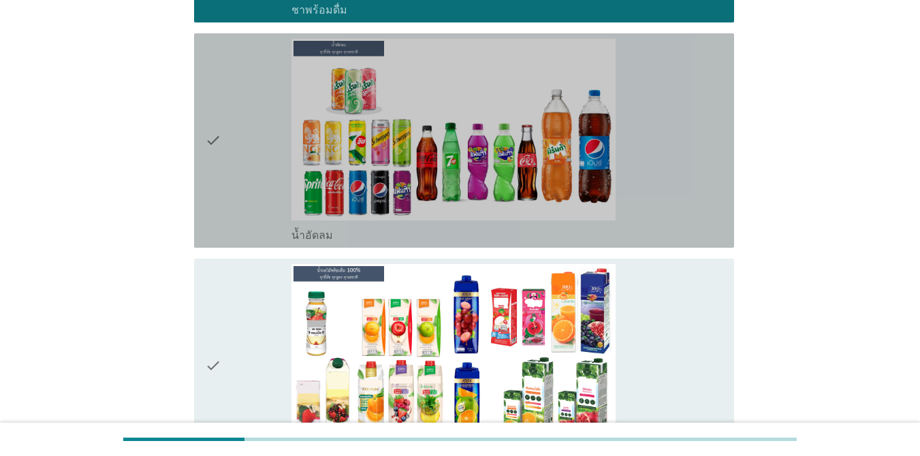
click at [231, 150] on div "check" at bounding box center [248, 141] width 86 height 204
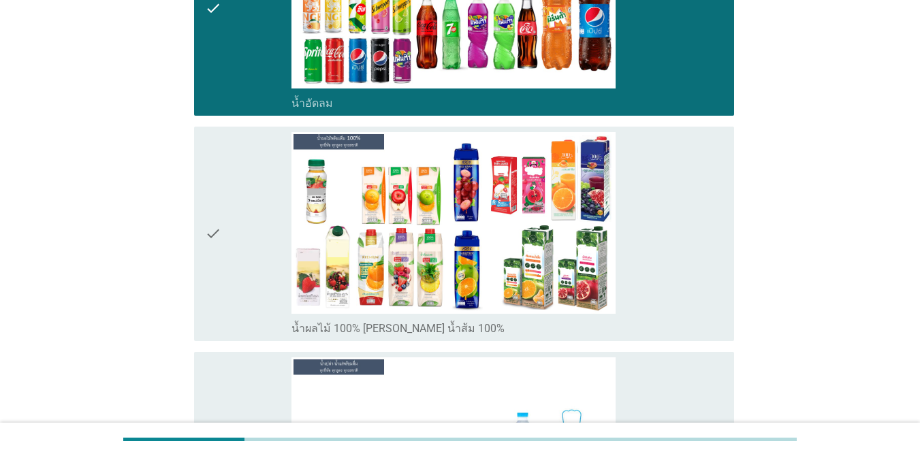
scroll to position [1050, 0]
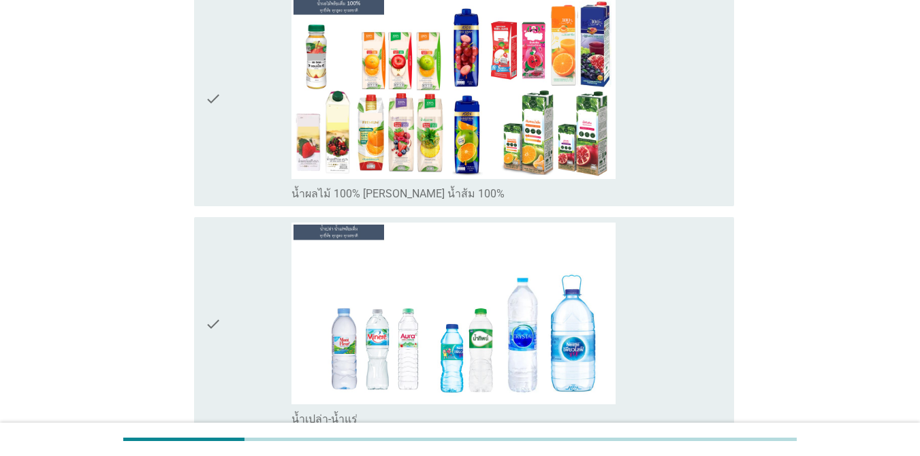
click at [243, 127] on div "check" at bounding box center [248, 99] width 86 height 204
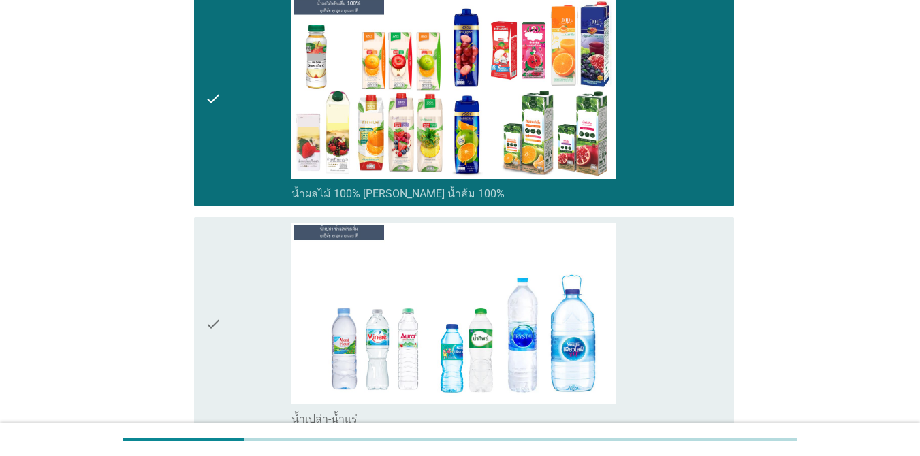
click at [265, 285] on div "check" at bounding box center [248, 325] width 86 height 204
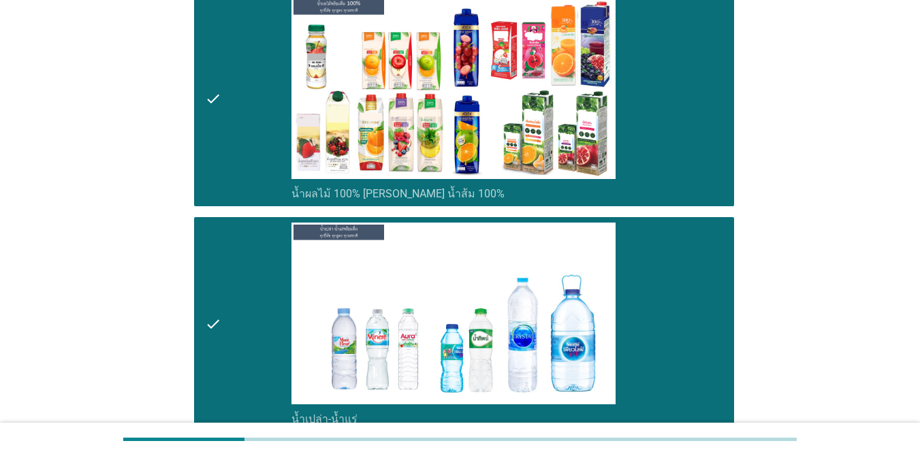
scroll to position [1222, 0]
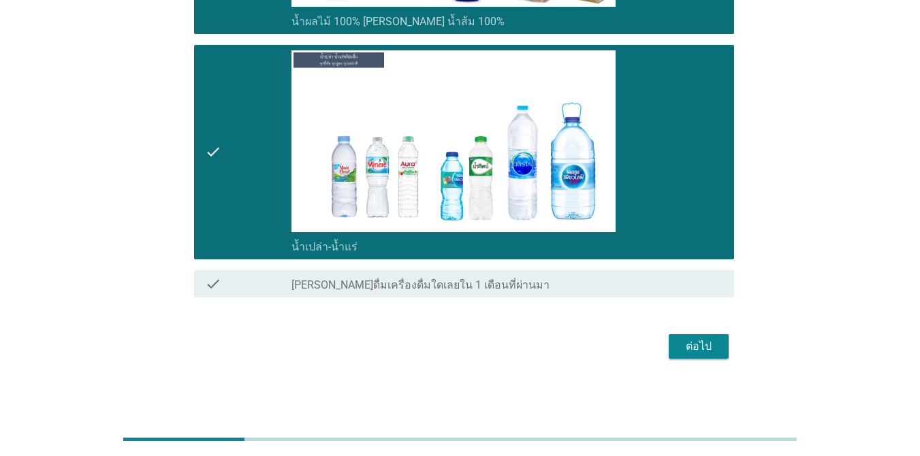
click at [670, 357] on button "ต่อไป" at bounding box center [698, 346] width 60 height 25
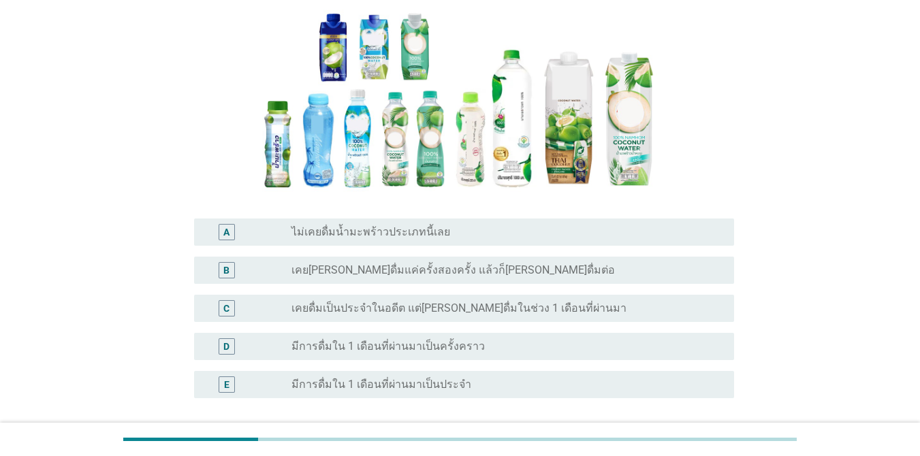
scroll to position [167, 0]
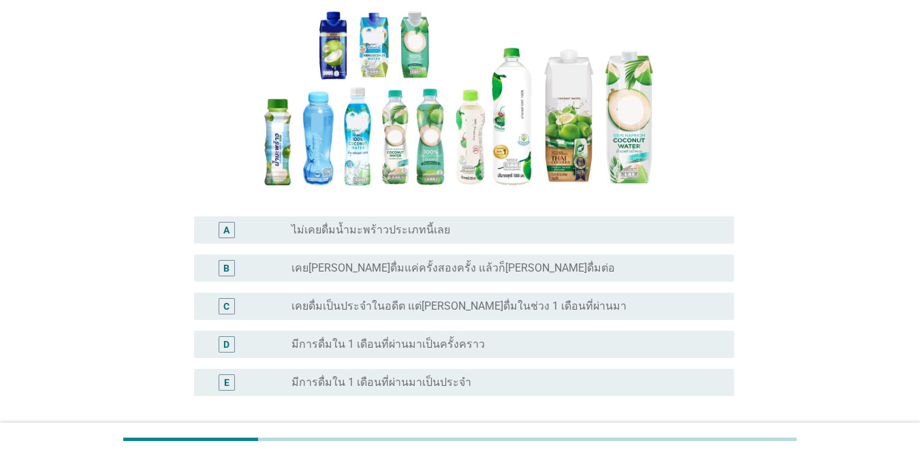
click at [442, 270] on label "เคย[PERSON_NAME]ดื่มแค่ครั้งสองครั้ง แล้วก็[PERSON_NAME]ดื่มต่อ" at bounding box center [452, 268] width 323 height 14
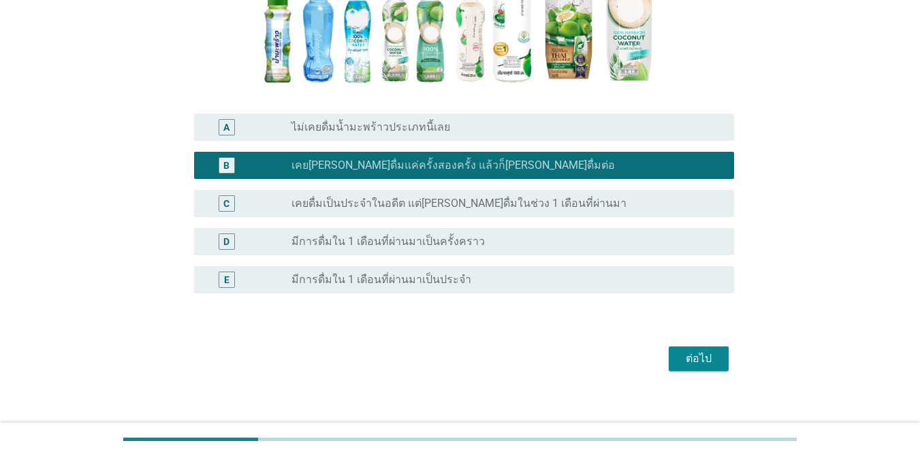
scroll to position [282, 0]
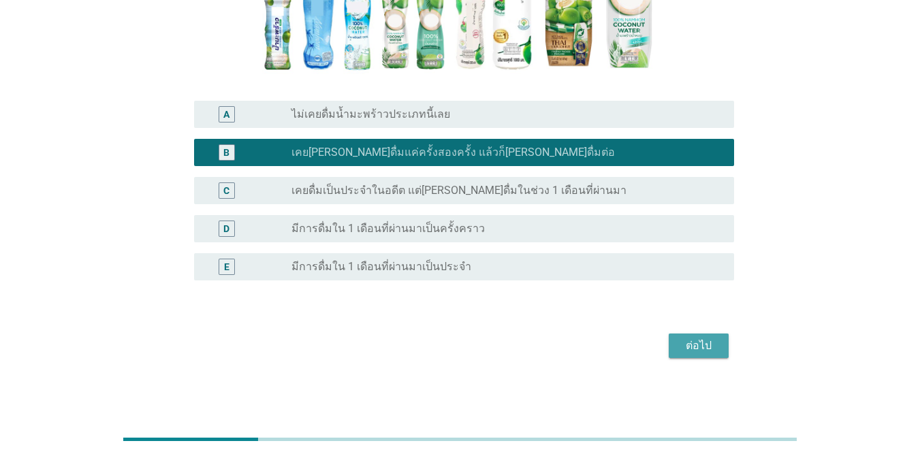
click at [670, 351] on div "ต่อไป" at bounding box center [698, 346] width 38 height 16
